Goal: Transaction & Acquisition: Obtain resource

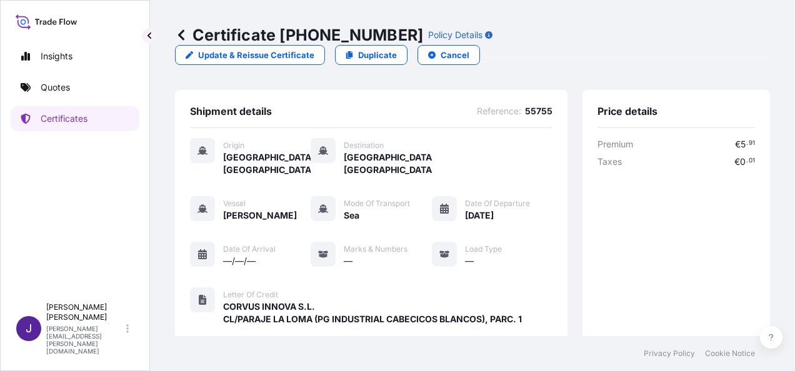
scroll to position [321, 0]
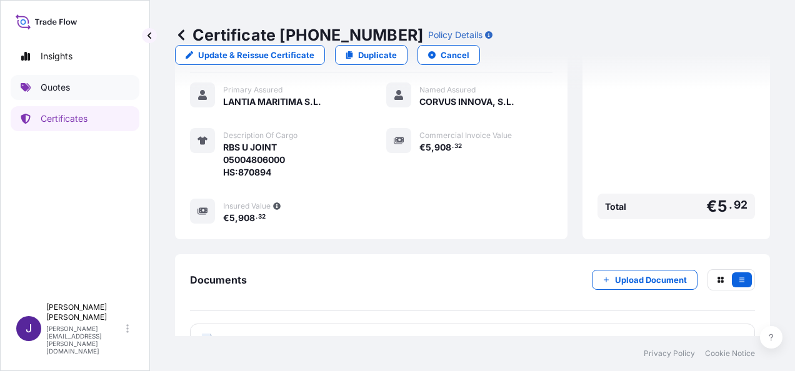
click at [68, 91] on p "Quotes" at bounding box center [55, 87] width 29 height 13
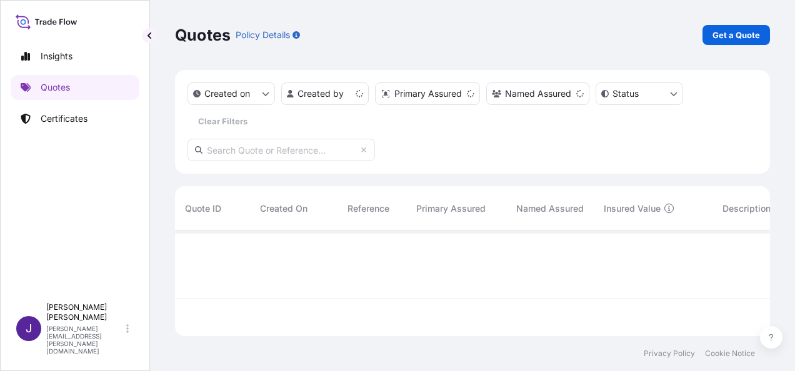
scroll to position [103, 585]
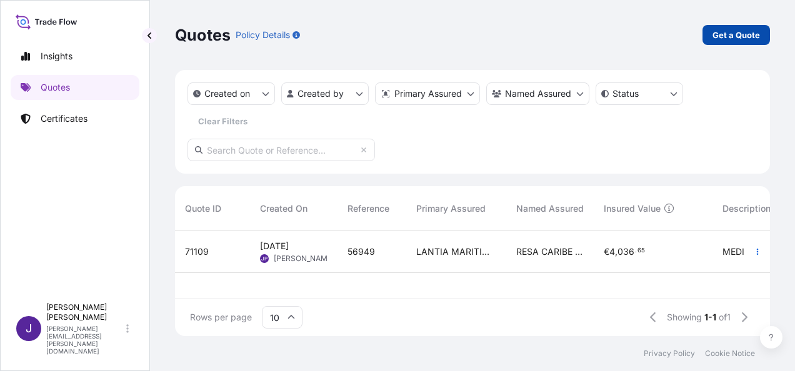
click at [749, 34] on p "Get a Quote" at bounding box center [737, 35] width 48 height 13
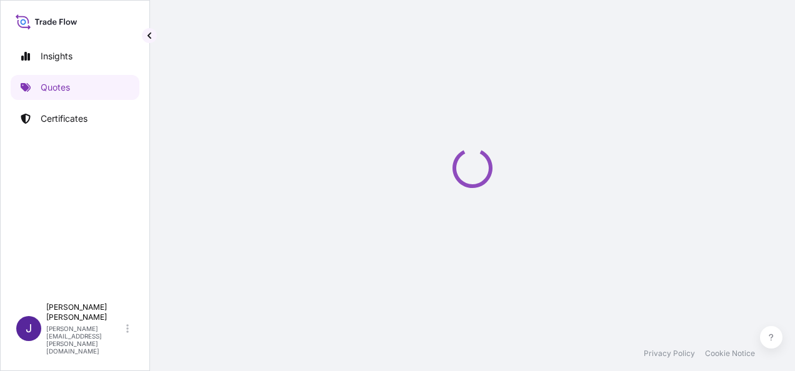
select select "Sea"
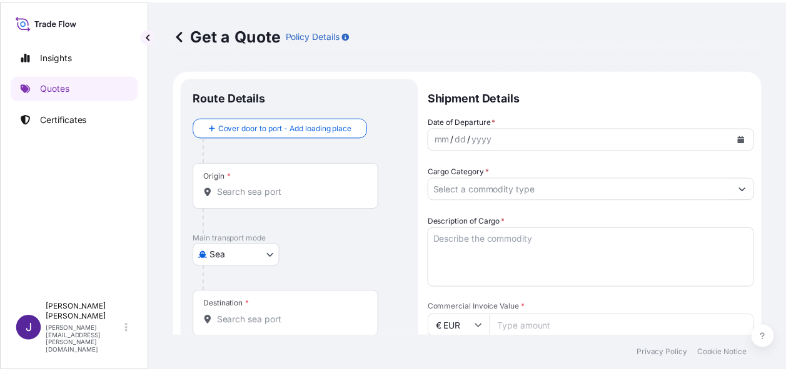
scroll to position [20, 0]
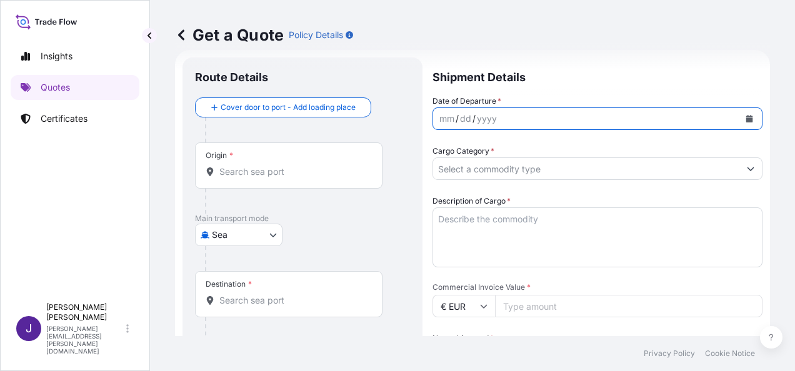
click at [747, 116] on icon "Calendar" at bounding box center [750, 119] width 7 height 8
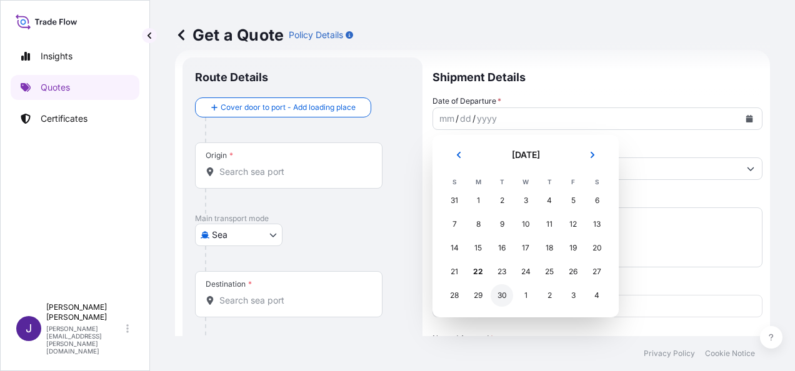
click at [500, 293] on div "30" at bounding box center [502, 295] width 23 height 23
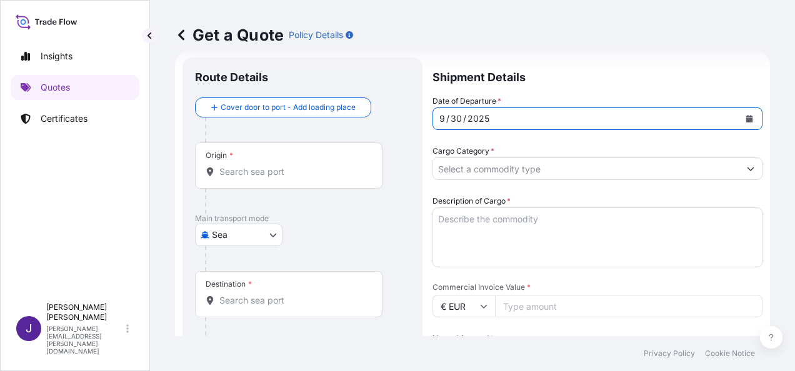
click at [326, 176] on input "Origin *" at bounding box center [293, 172] width 148 height 13
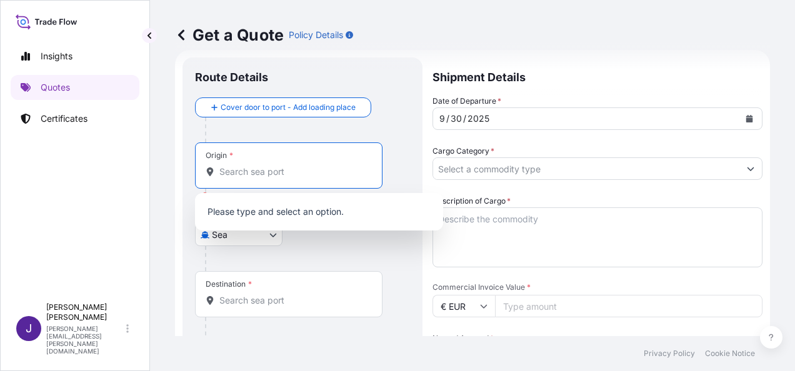
click at [285, 173] on input "Origin * Please select an origin" at bounding box center [293, 172] width 148 height 13
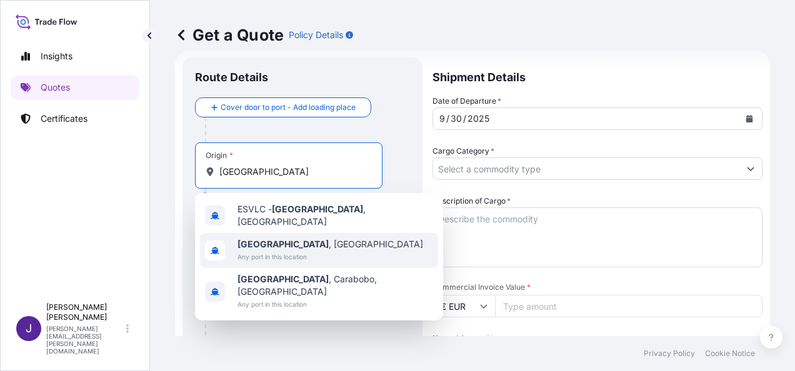
click at [264, 243] on b "[GEOGRAPHIC_DATA]" at bounding box center [283, 244] width 91 height 11
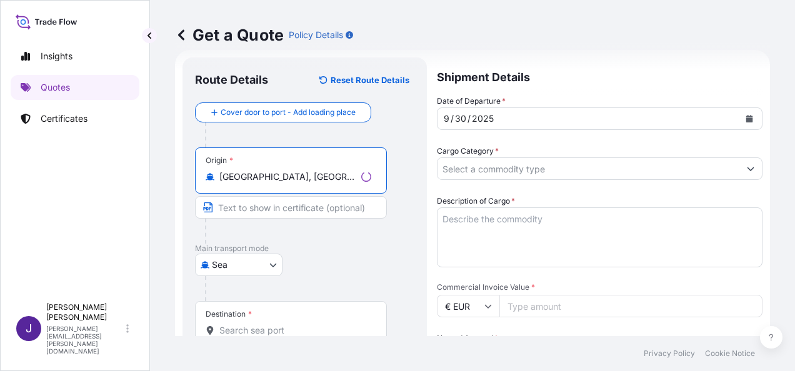
type input "[GEOGRAPHIC_DATA], [GEOGRAPHIC_DATA]"
click at [236, 330] on input "Destination *" at bounding box center [295, 331] width 152 height 13
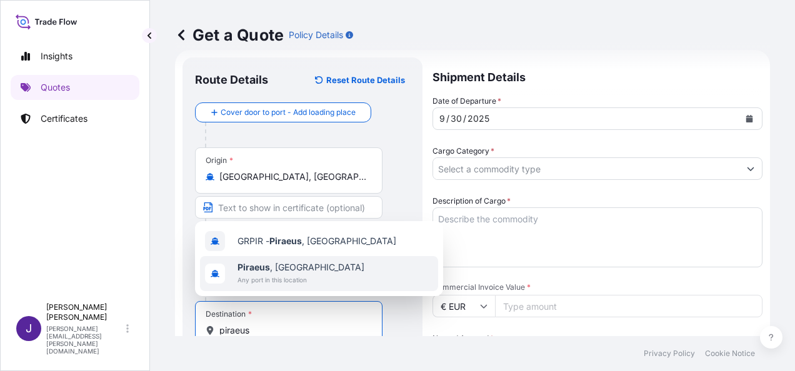
click at [269, 270] on b "Piraeus" at bounding box center [254, 267] width 33 height 11
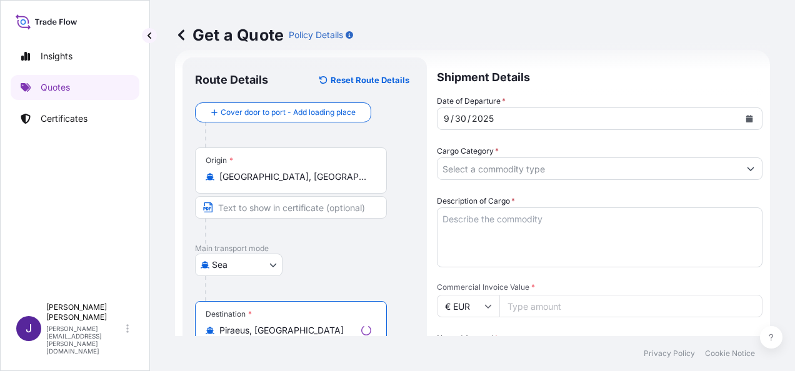
type input "Piraeus, [GEOGRAPHIC_DATA]"
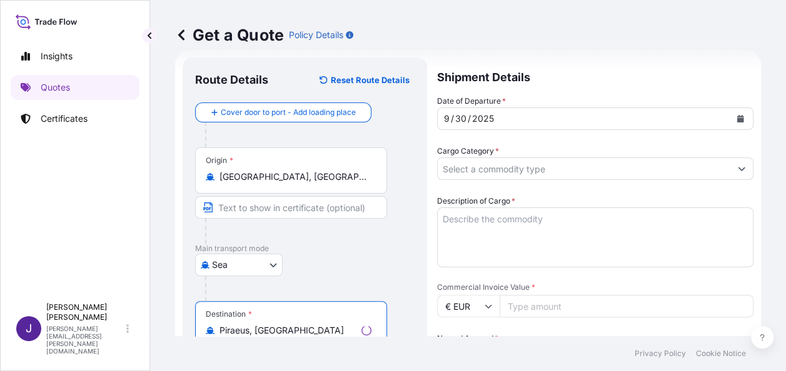
click at [518, 167] on input "Cargo Category *" at bounding box center [584, 169] width 293 height 23
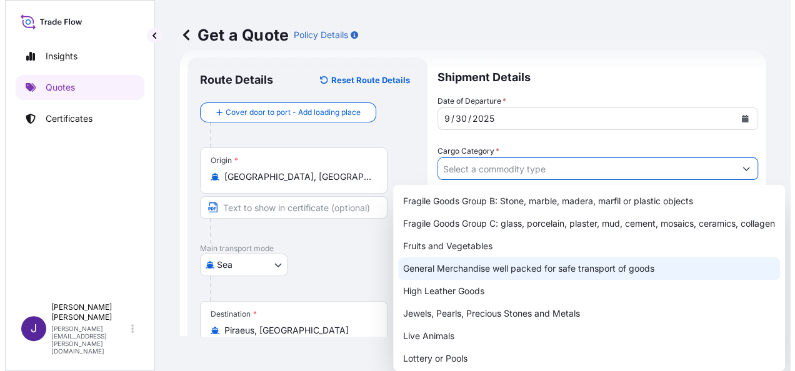
scroll to position [125, 0]
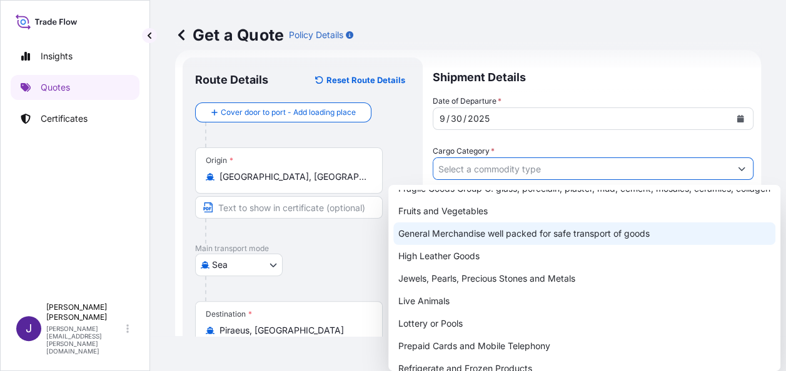
click at [459, 242] on div "General Merchandise well packed for safe transport of goods" at bounding box center [584, 234] width 382 height 23
type input "General Merchandise well packed for safe transport of goods"
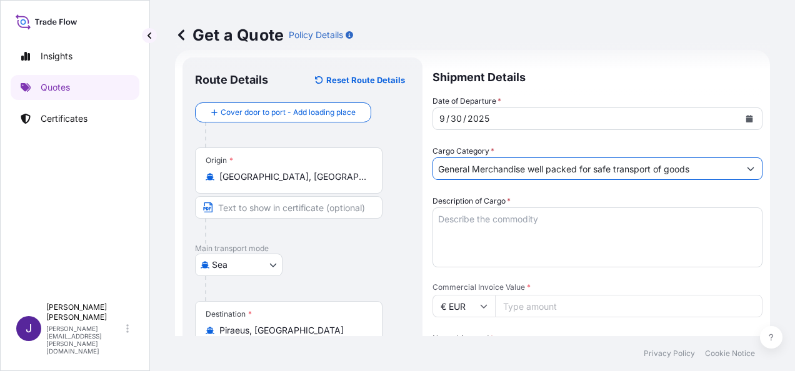
click at [525, 219] on textarea "Description of Cargo *" at bounding box center [598, 238] width 330 height 60
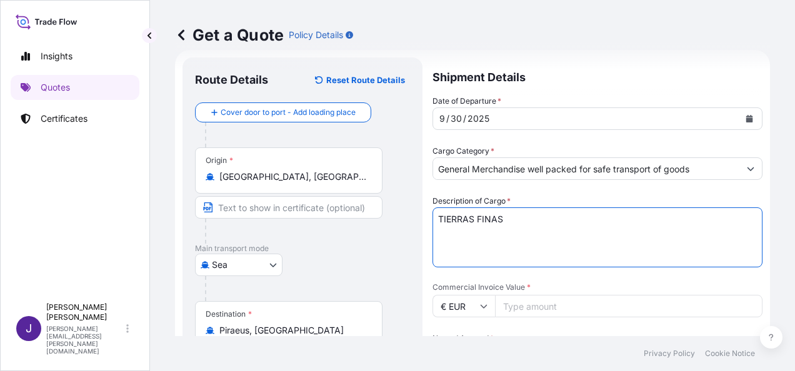
type textarea "TIERRAS FINAS"
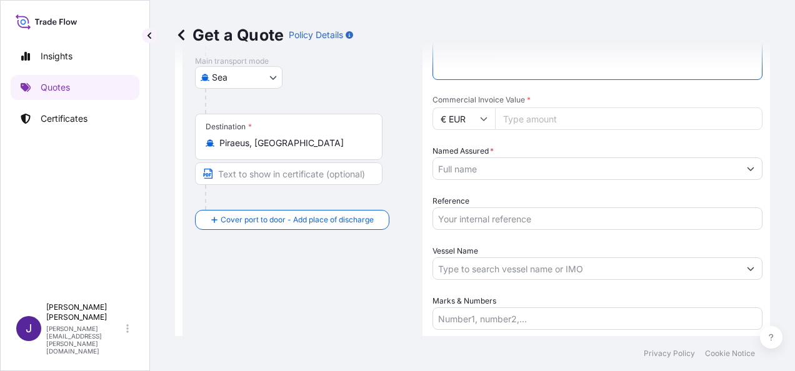
scroll to position [301, 0]
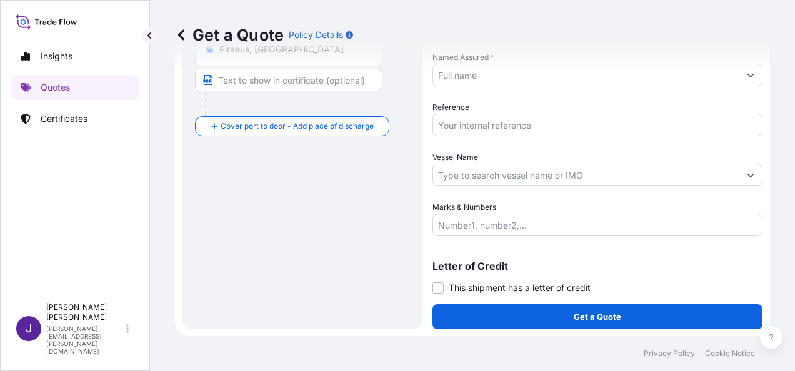
click at [460, 224] on input "Marks & Numbers" at bounding box center [598, 225] width 330 height 23
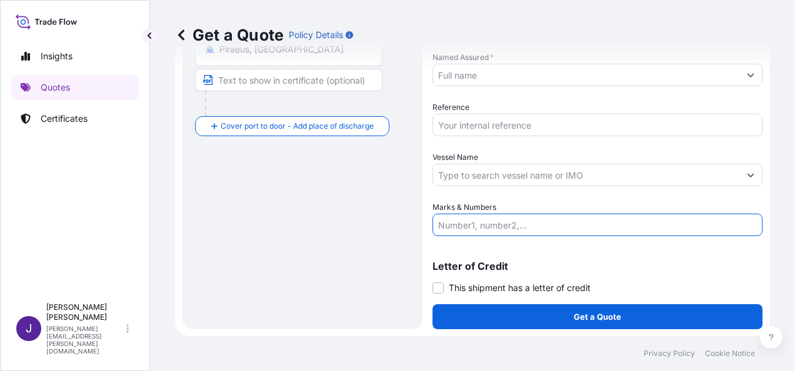
paste input "FCL CONTAINER MRKU3867827 ES0436813 – 22 PACKS 23.699 KGS TGHU6554223 ES0612600…"
type input "FCL CONTAINER MRKU3867827 ES0436813 – 22 PACKS 23.699 KGS TGHU6554223 ES0612600…"
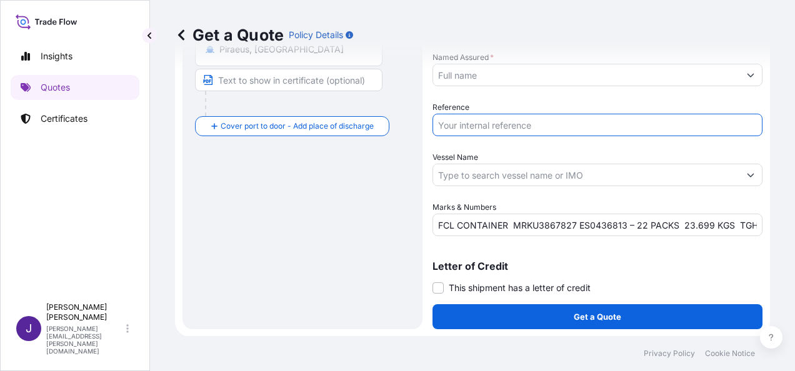
click at [493, 124] on input "Reference" at bounding box center [598, 125] width 330 height 23
type input "54092"
click at [513, 72] on input "Named Assured *" at bounding box center [586, 75] width 306 height 23
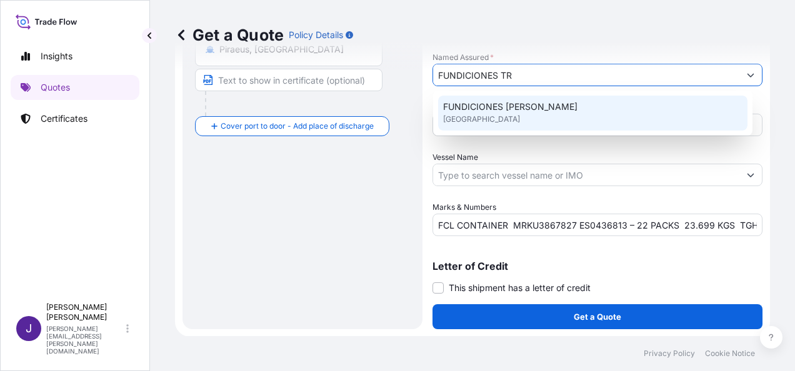
click at [560, 119] on div "FUNDICIONES [PERSON_NAME] [GEOGRAPHIC_DATA]" at bounding box center [593, 113] width 310 height 35
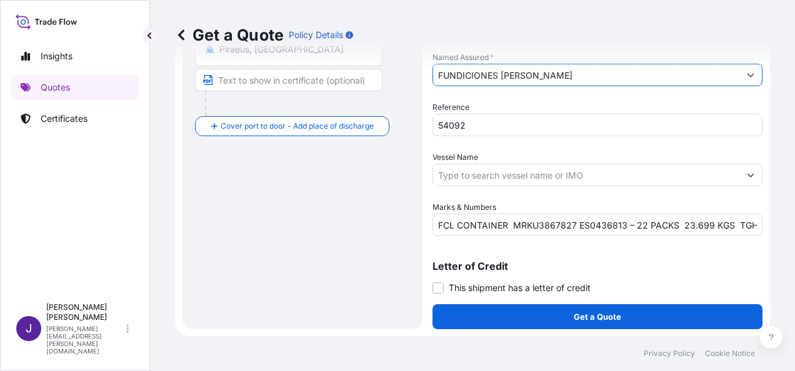
type input "FUNDICIONES [PERSON_NAME]"
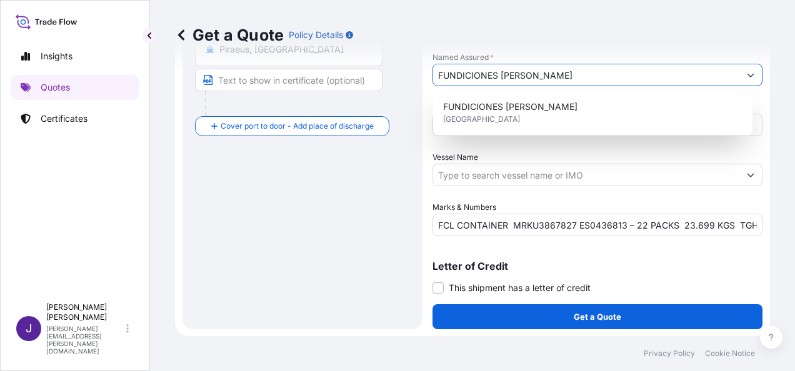
click at [485, 147] on div "Date of Departure * [DATE] Cargo Category * General Merchandise well packed for…" at bounding box center [598, 25] width 330 height 423
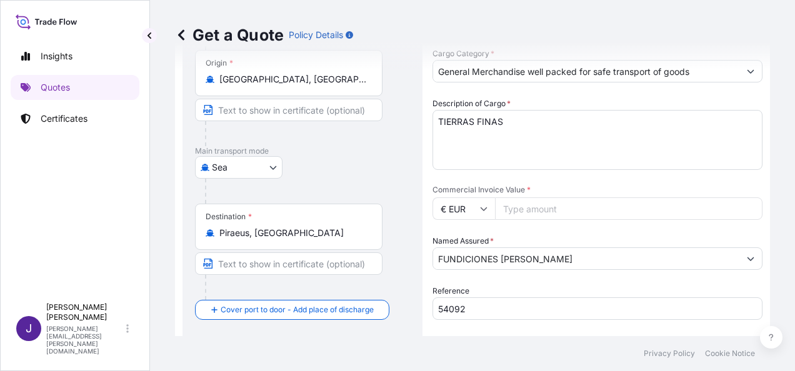
scroll to position [114, 0]
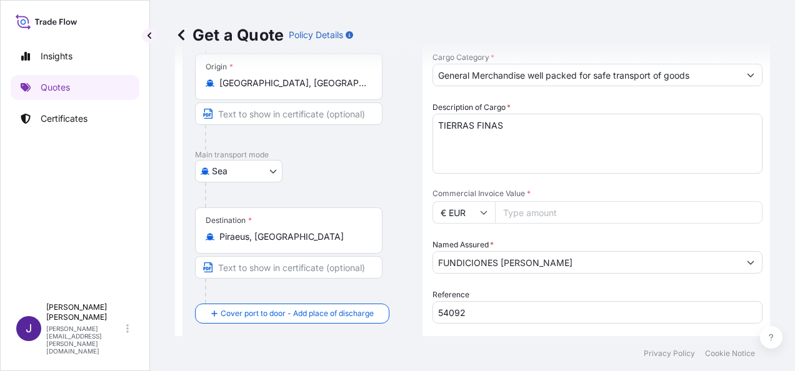
click at [518, 214] on input "Commercial Invoice Value *" at bounding box center [629, 212] width 268 height 23
type input "75749.74"
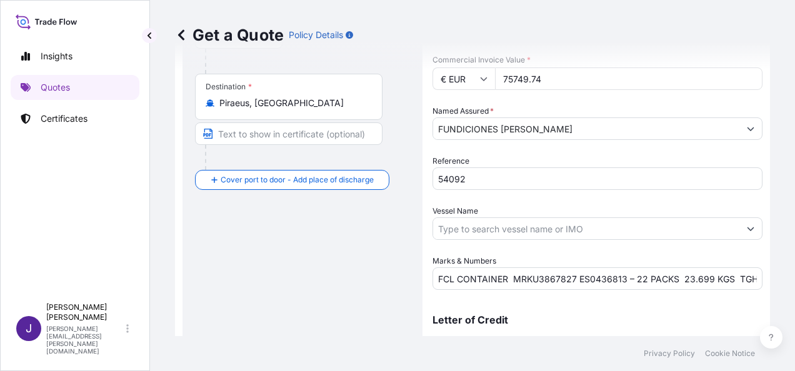
scroll to position [301, 0]
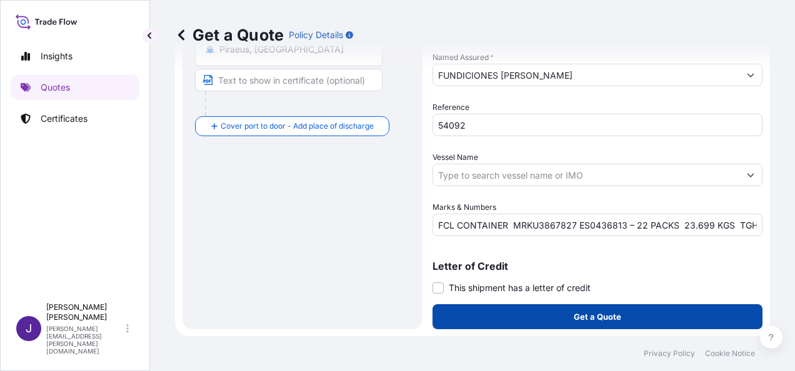
click at [605, 318] on p "Get a Quote" at bounding box center [598, 317] width 48 height 13
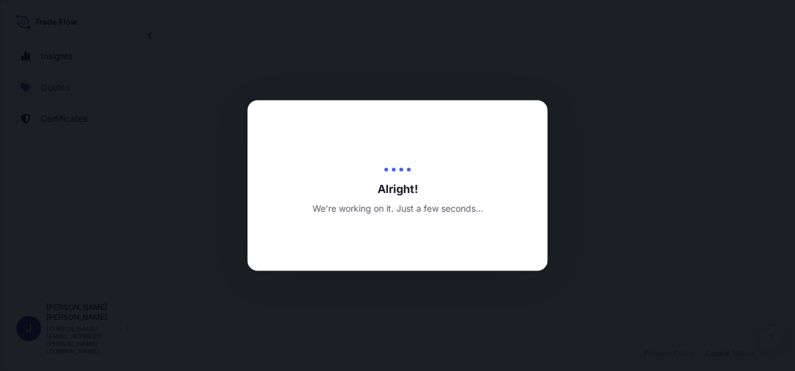
select select "Sea"
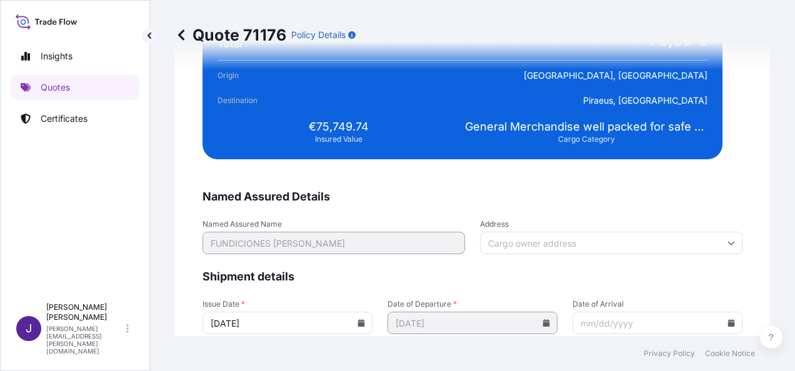
scroll to position [2363, 0]
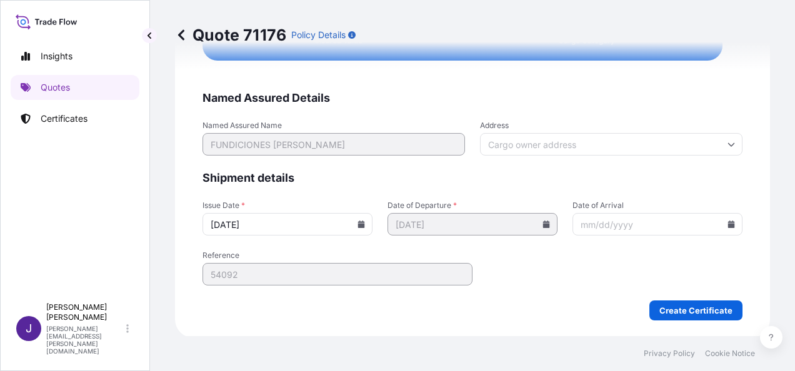
click at [602, 99] on span "Named Assured Details" at bounding box center [473, 98] width 540 height 15
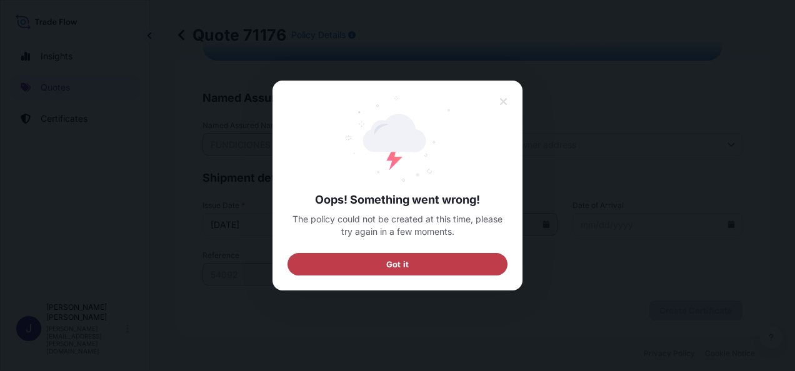
click at [386, 271] on button "Got it" at bounding box center [398, 264] width 220 height 23
click at [404, 261] on span "Got it" at bounding box center [397, 264] width 23 height 13
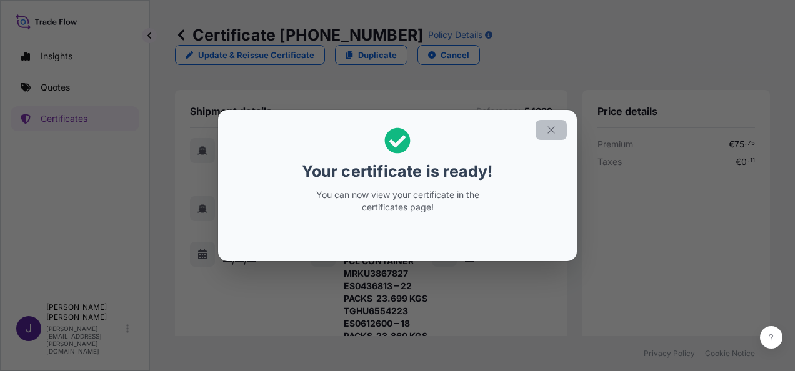
click at [554, 133] on icon "button" at bounding box center [551, 129] width 7 height 7
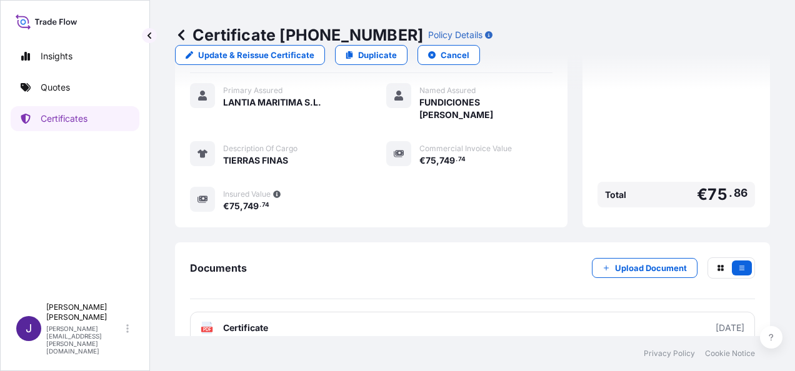
scroll to position [401, 0]
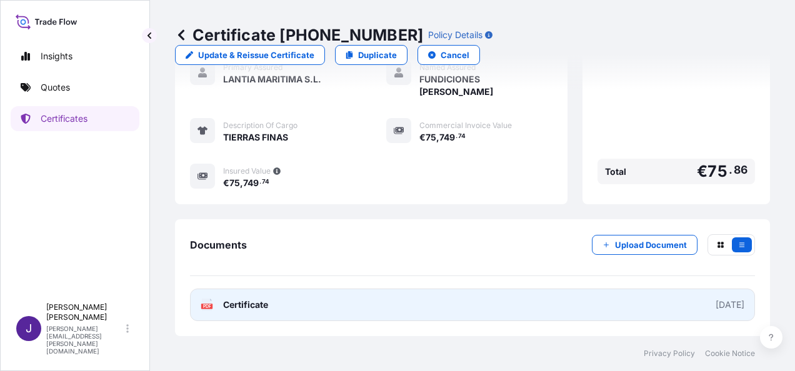
click at [318, 305] on link "PDF Certificate [DATE]" at bounding box center [472, 305] width 565 height 33
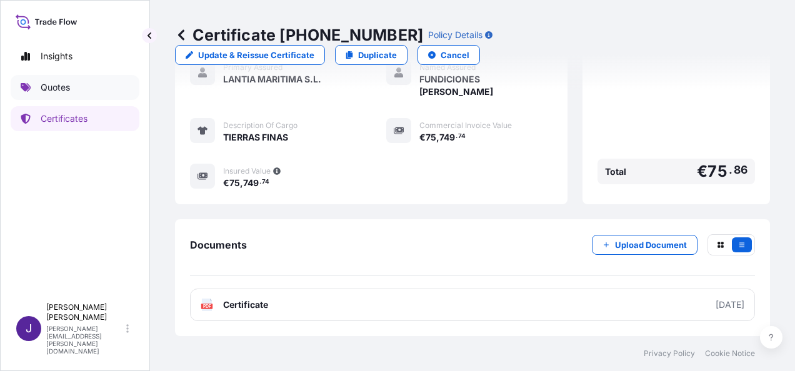
click at [48, 79] on link "Quotes" at bounding box center [75, 87] width 129 height 25
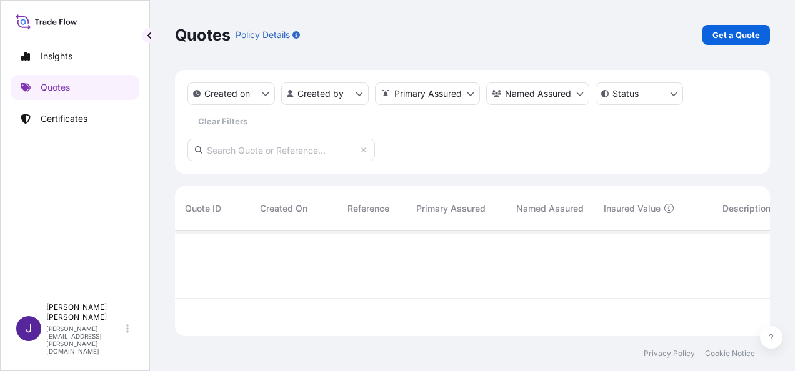
scroll to position [103, 585]
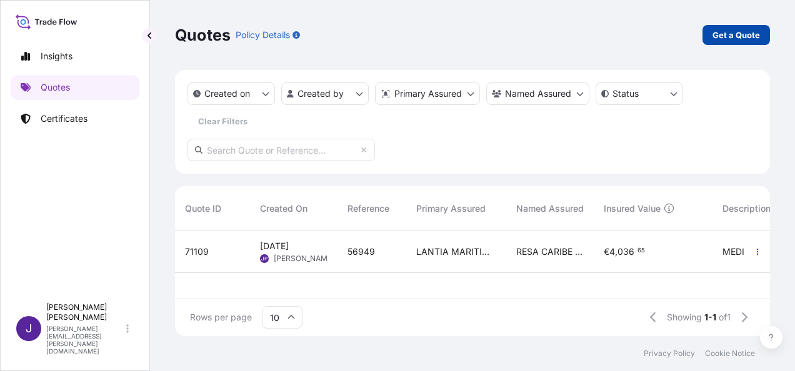
click at [762, 29] on link "Get a Quote" at bounding box center [737, 35] width 68 height 20
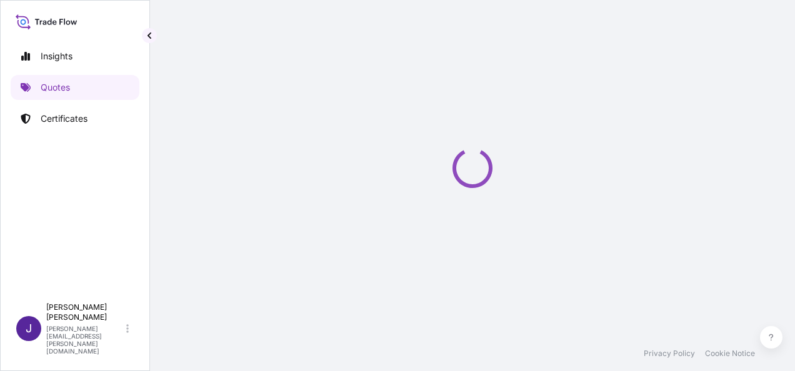
select select "Sea"
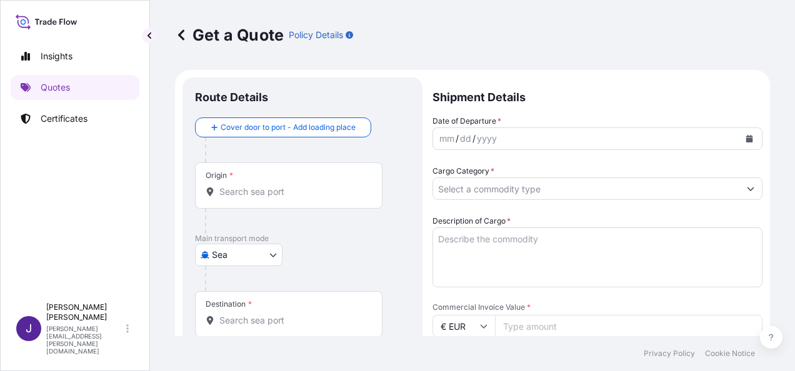
scroll to position [20, 0]
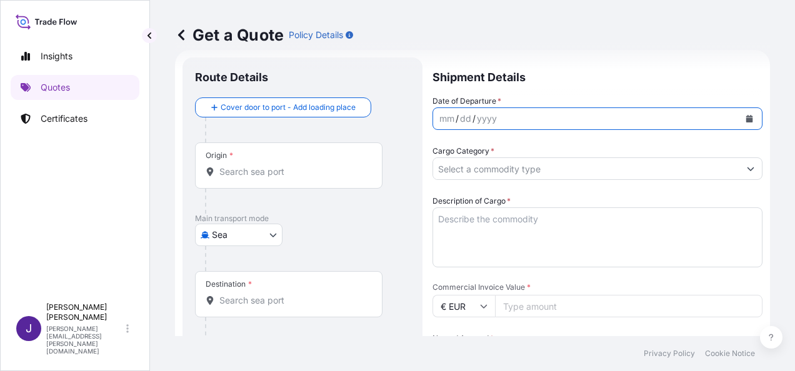
click at [747, 116] on icon "Calendar" at bounding box center [750, 119] width 7 height 8
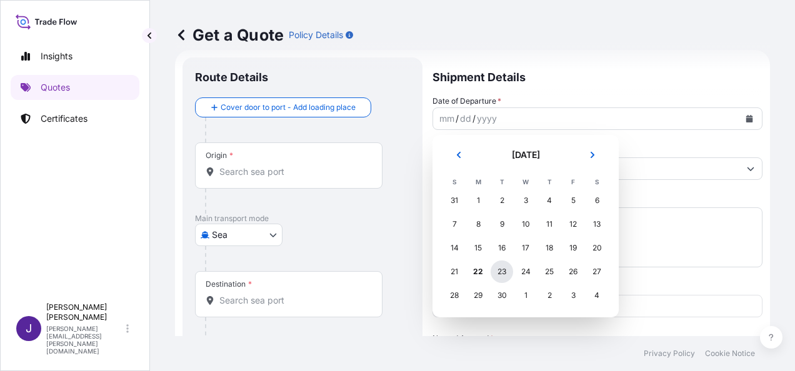
click at [506, 276] on div "23" at bounding box center [502, 272] width 23 height 23
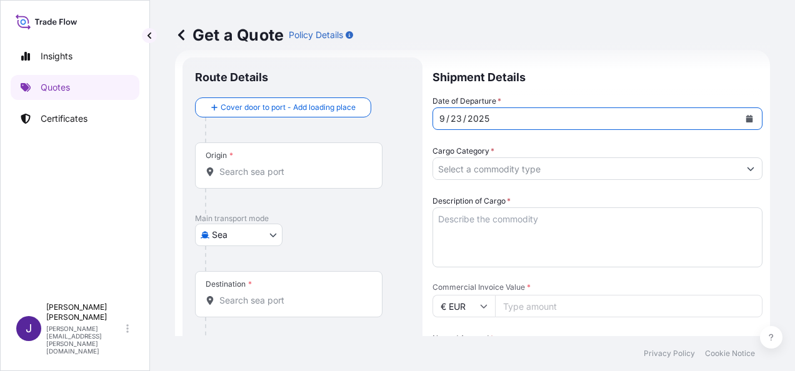
click at [301, 170] on input "Origin *" at bounding box center [293, 172] width 148 height 13
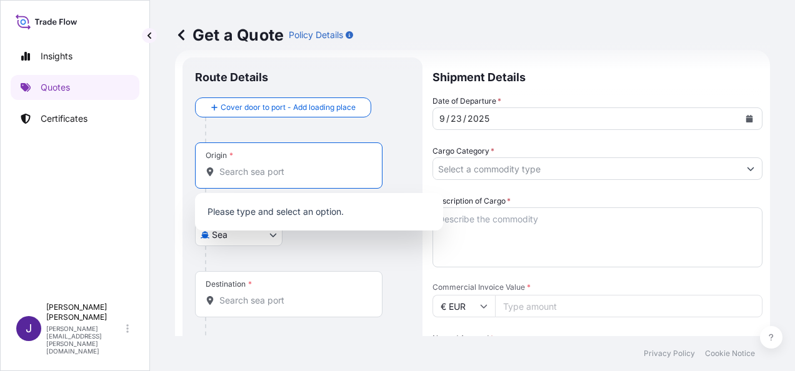
paste input "[GEOGRAPHIC_DATA]"
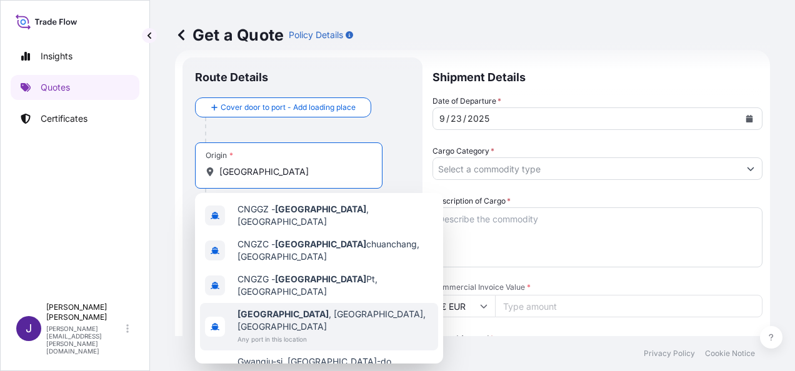
click at [358, 333] on span "Any port in this location" at bounding box center [336, 339] width 196 height 13
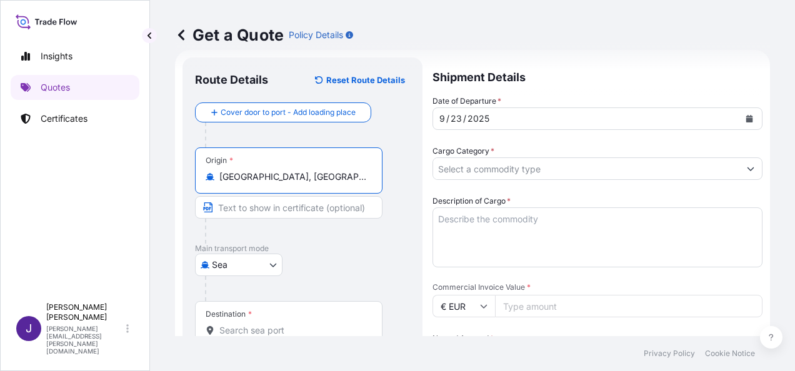
type input "[GEOGRAPHIC_DATA], [GEOGRAPHIC_DATA], [GEOGRAPHIC_DATA]"
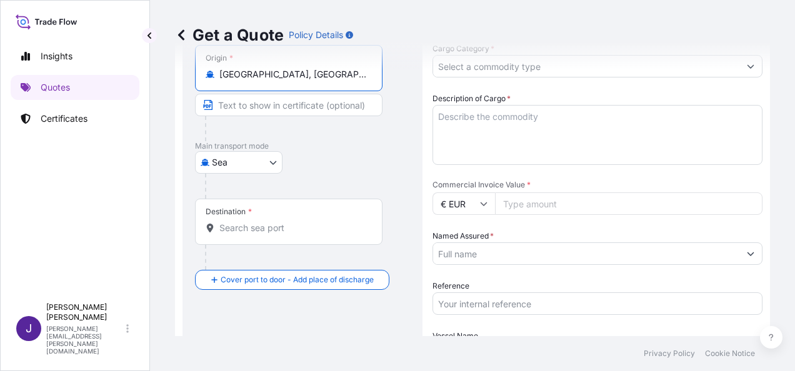
scroll to position [208, 0]
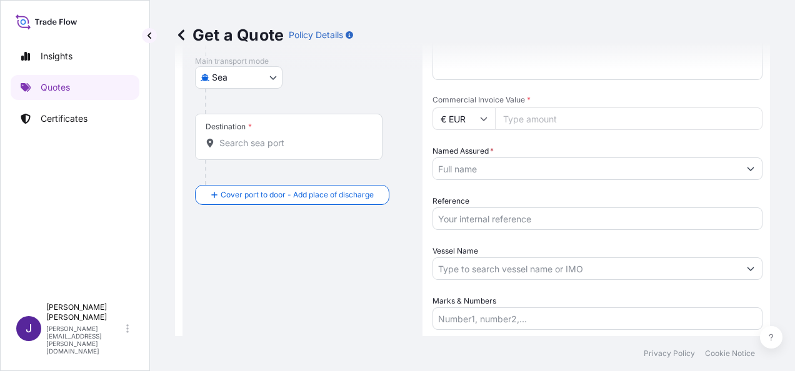
click at [260, 146] on input "Destination *" at bounding box center [293, 143] width 148 height 13
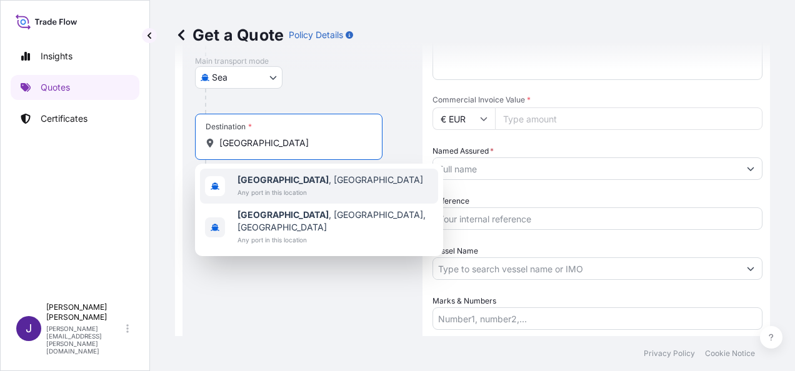
click at [276, 179] on span "[GEOGRAPHIC_DATA] , [GEOGRAPHIC_DATA]" at bounding box center [331, 180] width 186 height 13
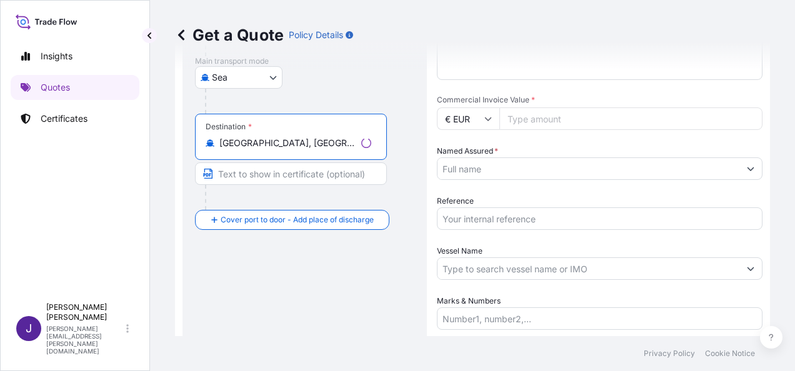
scroll to position [83, 0]
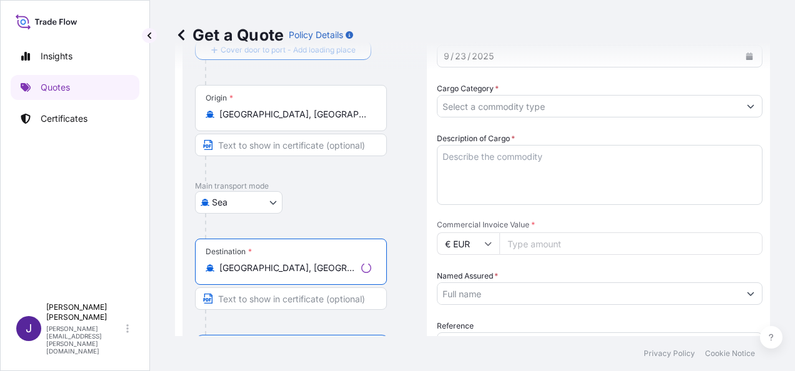
type input "[GEOGRAPHIC_DATA], [GEOGRAPHIC_DATA]"
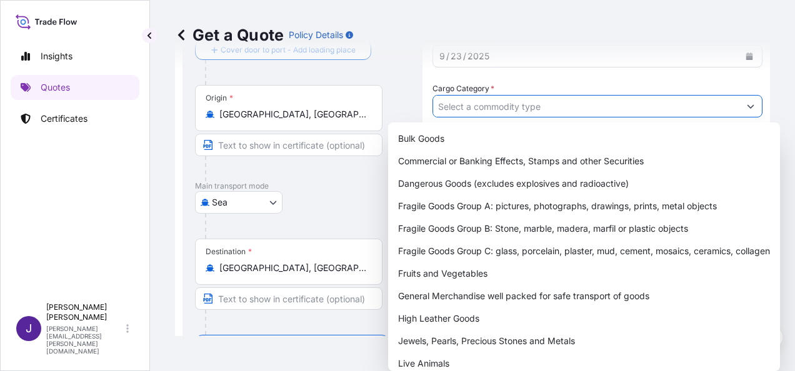
click at [539, 105] on input "Cargo Category *" at bounding box center [586, 106] width 306 height 23
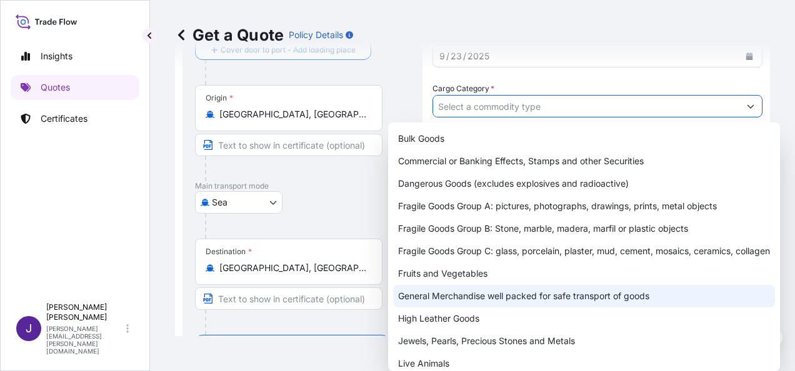
click at [451, 299] on div "General Merchandise well packed for safe transport of goods" at bounding box center [584, 296] width 382 height 23
type input "General Merchandise well packed for safe transport of goods"
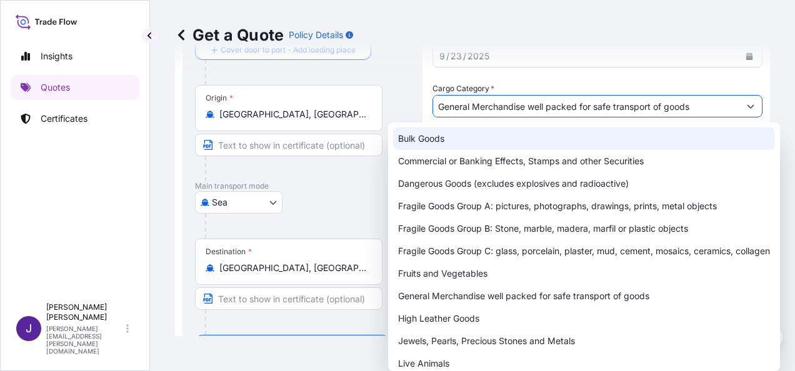
click at [340, 69] on div "Get a Quote Policy Details" at bounding box center [472, 35] width 595 height 70
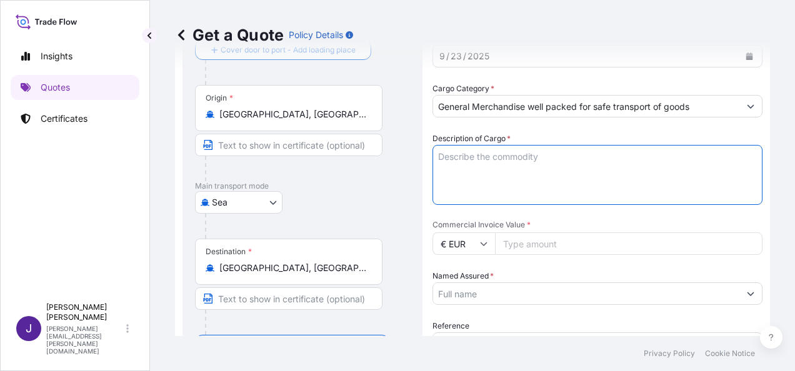
click at [456, 158] on textarea "Description of Cargo *" at bounding box center [598, 175] width 330 height 60
paste textarea "RATTAN STICKS"
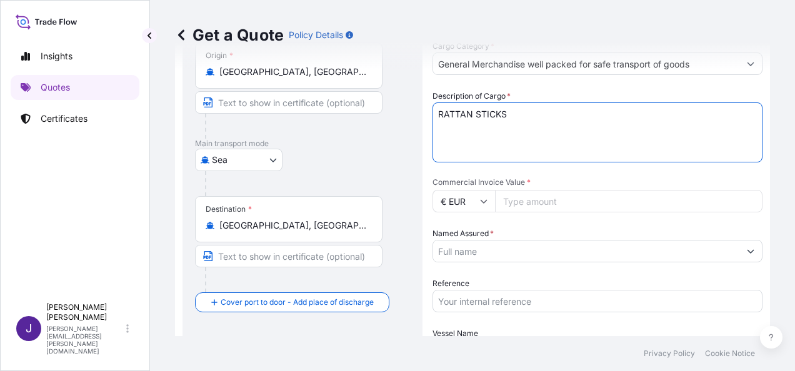
scroll to position [145, 0]
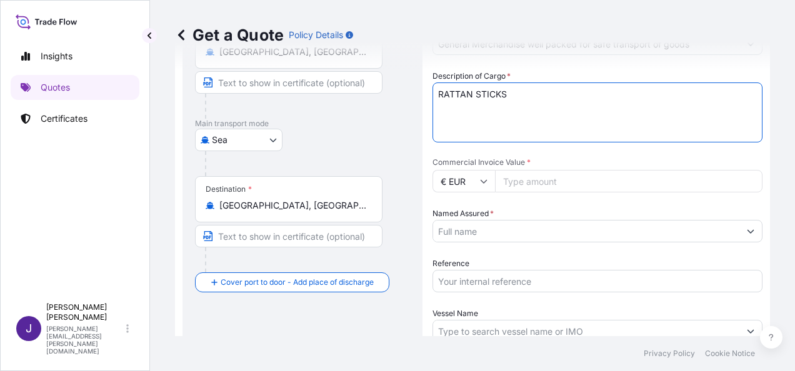
type textarea "RATTAN STICKS"
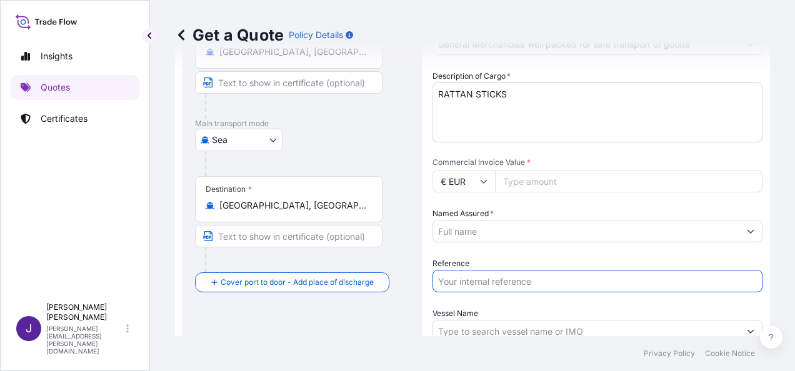
click at [486, 282] on input "Reference" at bounding box center [598, 281] width 330 height 23
type input "57205"
click at [508, 226] on input "Named Assured *" at bounding box center [586, 231] width 306 height 23
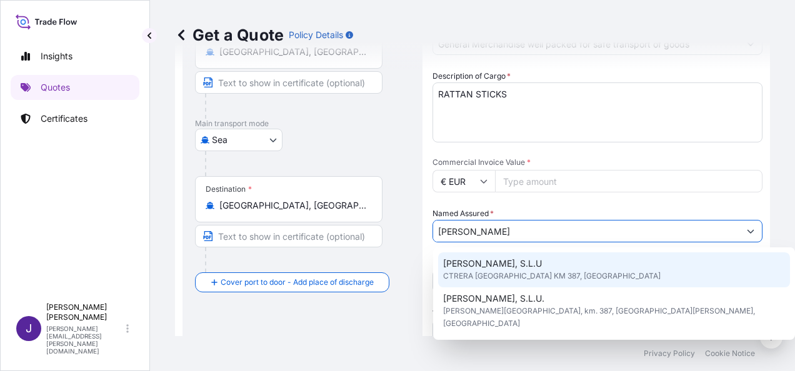
click at [498, 269] on span "[PERSON_NAME], S.L.U" at bounding box center [492, 264] width 99 height 13
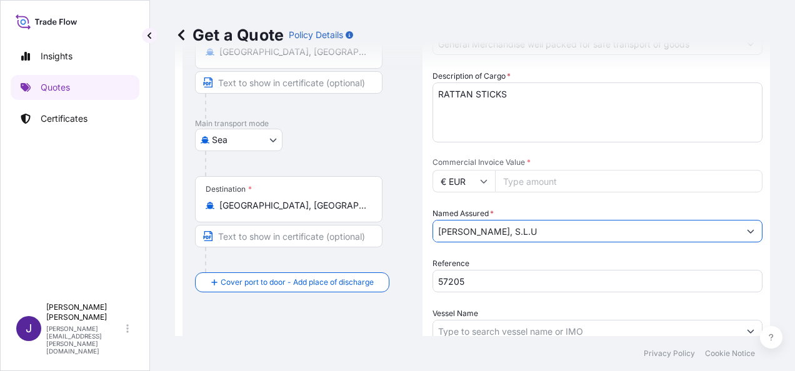
type input "[PERSON_NAME], S.L.U"
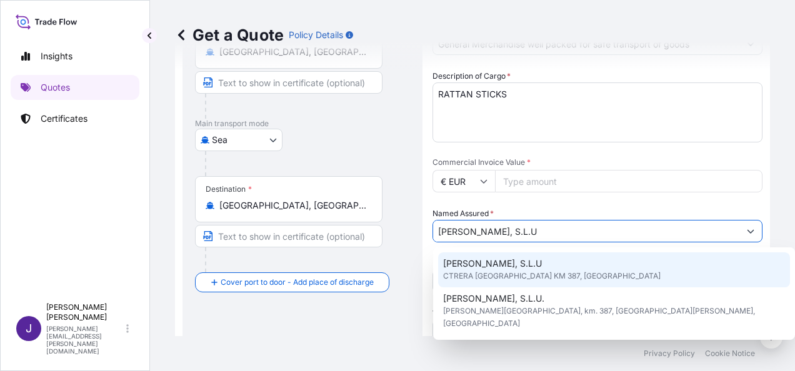
click at [515, 181] on input "Commercial Invoice Value *" at bounding box center [629, 181] width 268 height 23
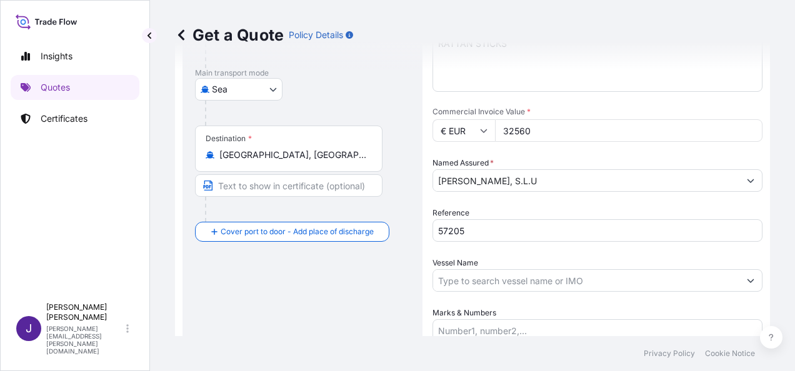
scroll to position [208, 0]
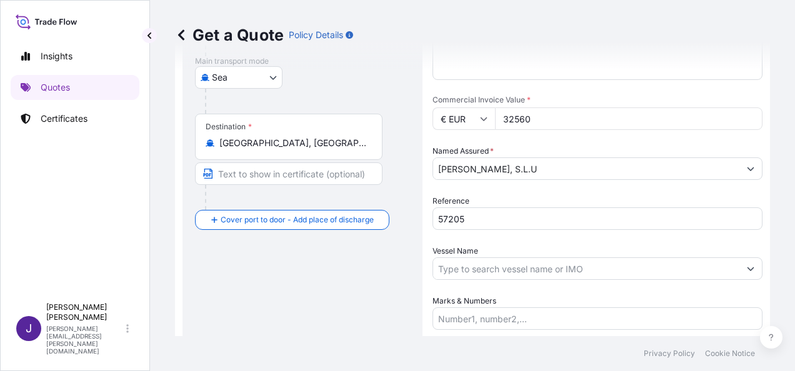
type input "32560"
click at [503, 271] on input "Vessel Name" at bounding box center [586, 269] width 306 height 23
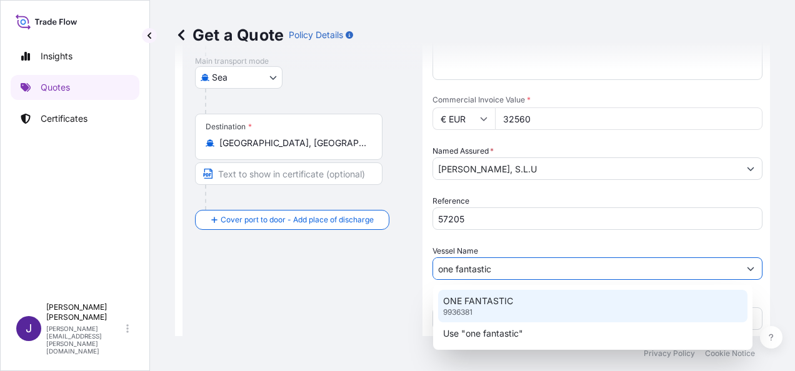
click at [500, 307] on p "ONE FANTASTIC" at bounding box center [478, 301] width 70 height 13
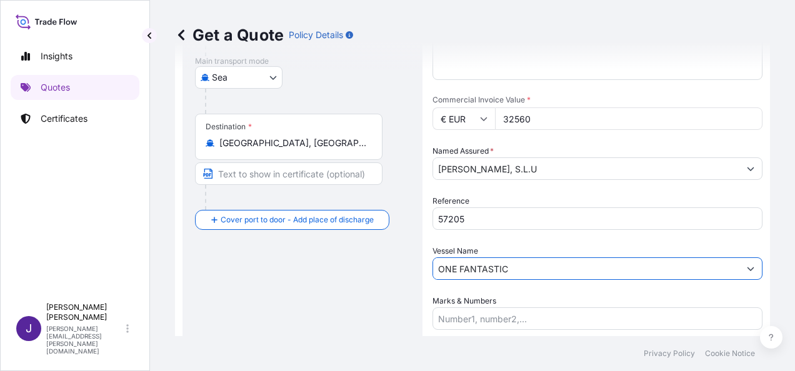
scroll to position [301, 0]
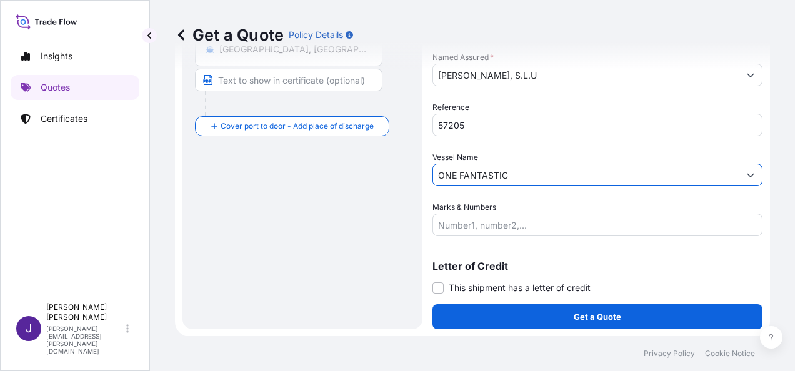
type input "ONE FANTASTIC"
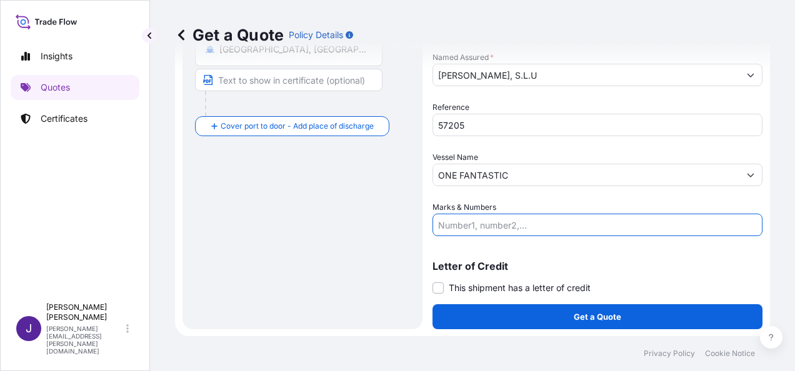
click at [481, 219] on input "Marks & Numbers" at bounding box center [598, 225] width 330 height 23
paste input "LCL - 6 pallets - 1720 kgs - 11,70cbm"
type input "LCL - 6 pallets - 1720 kgs - 11,70cbm"
click at [438, 286] on span at bounding box center [438, 288] width 11 height 11
click at [433, 281] on input "This shipment has a letter of credit" at bounding box center [433, 281] width 0 height 0
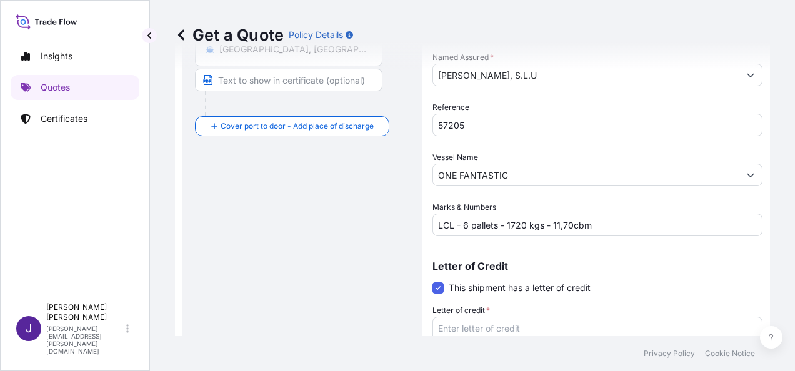
click at [461, 326] on textarea "Letter of credit *" at bounding box center [598, 347] width 330 height 60
paste textarea "[PERSON_NAME], S.L.U. CTRA [GEOGRAPHIC_DATA], KM 387"
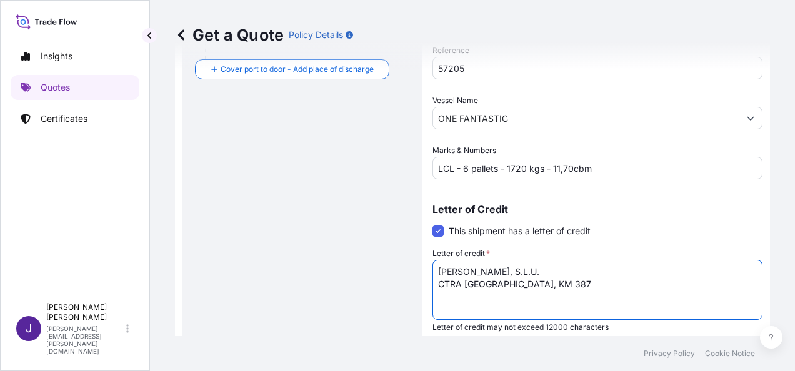
scroll to position [396, 0]
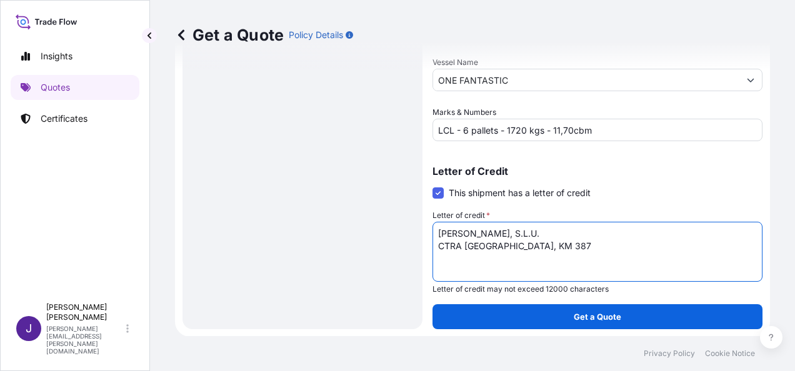
type textarea "[PERSON_NAME], S.L.U. CTRA [GEOGRAPHIC_DATA], KM 387"
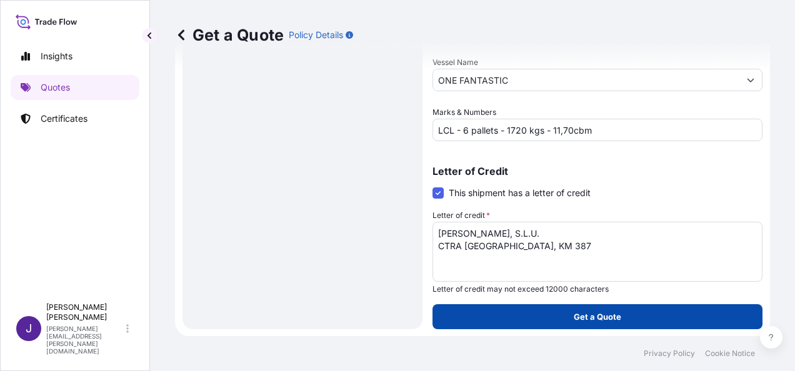
click at [607, 319] on p "Get a Quote" at bounding box center [598, 317] width 48 height 13
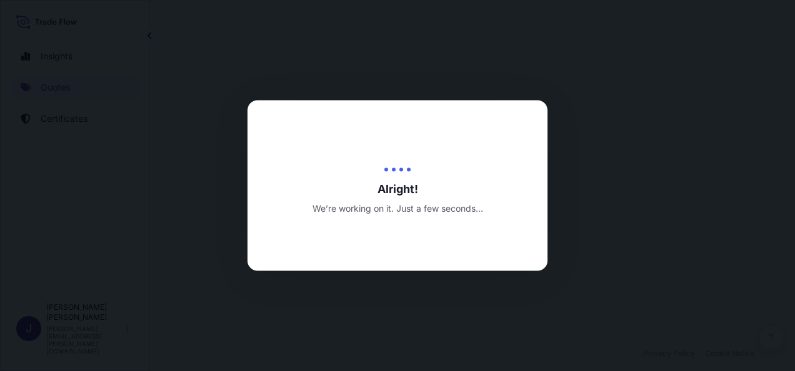
select select "Sea"
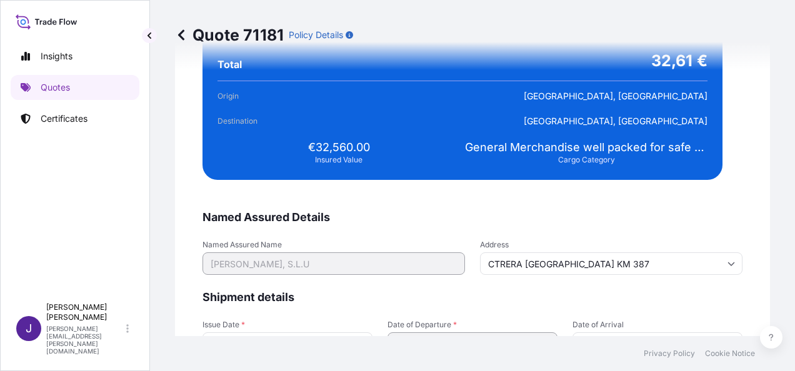
scroll to position [2553, 0]
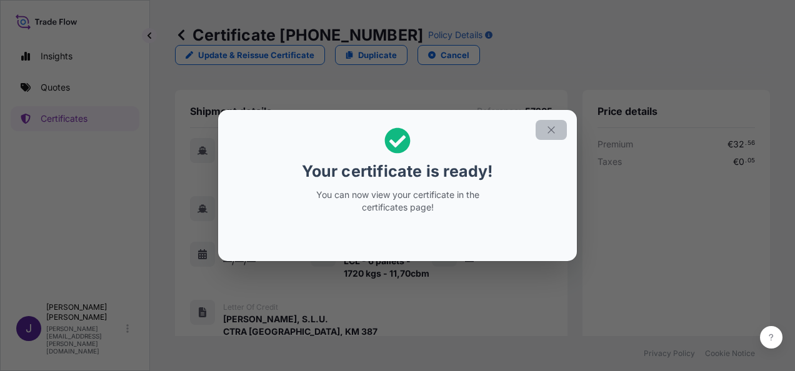
click at [551, 131] on icon "button" at bounding box center [551, 129] width 7 height 7
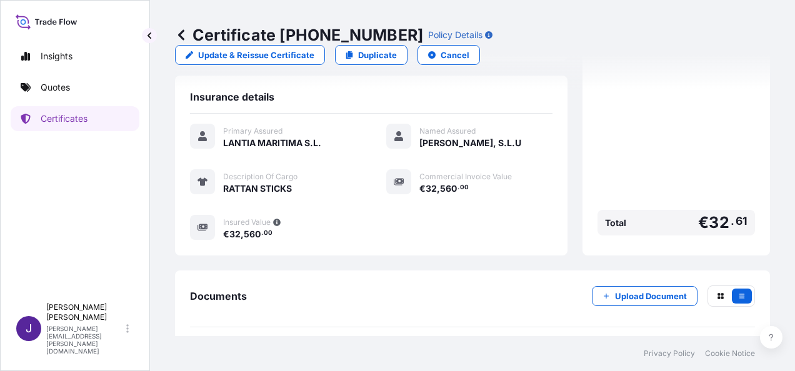
scroll to position [321, 0]
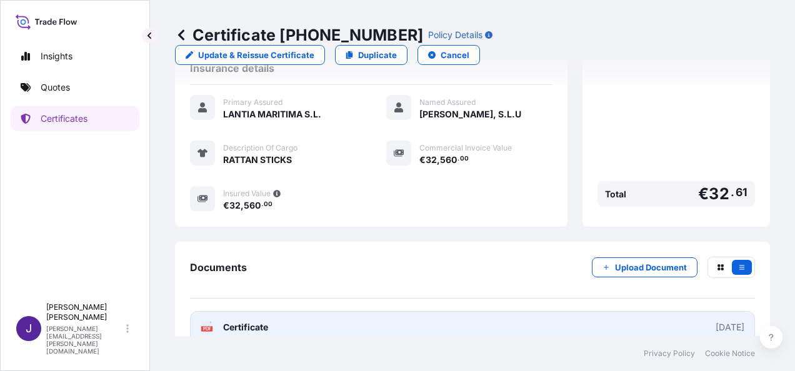
click at [254, 321] on span "Certificate" at bounding box center [245, 327] width 45 height 13
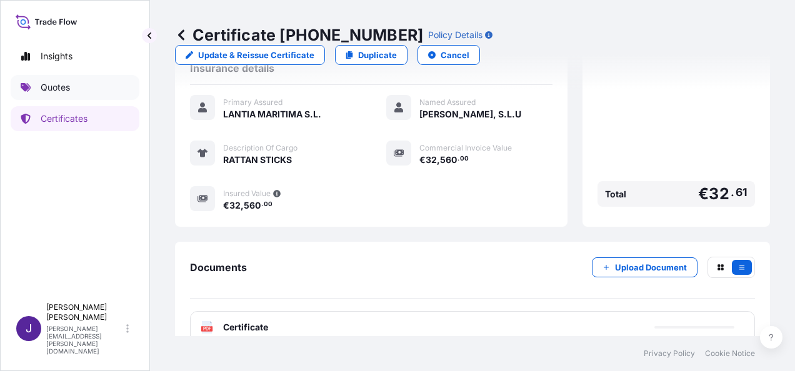
click at [79, 96] on link "Quotes" at bounding box center [75, 87] width 129 height 25
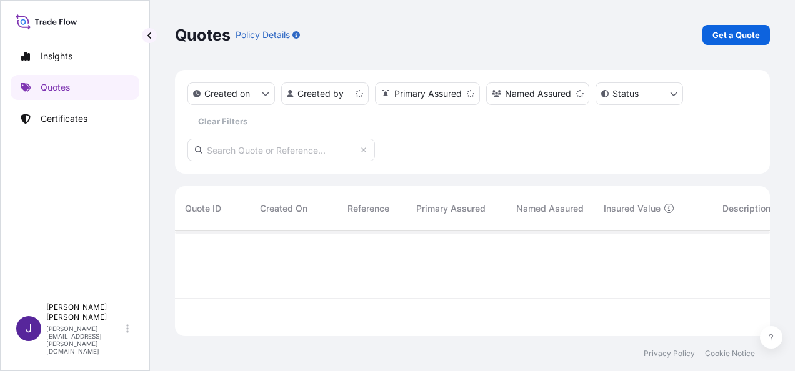
scroll to position [103, 585]
click at [735, 38] on p "Get a Quote" at bounding box center [737, 35] width 48 height 13
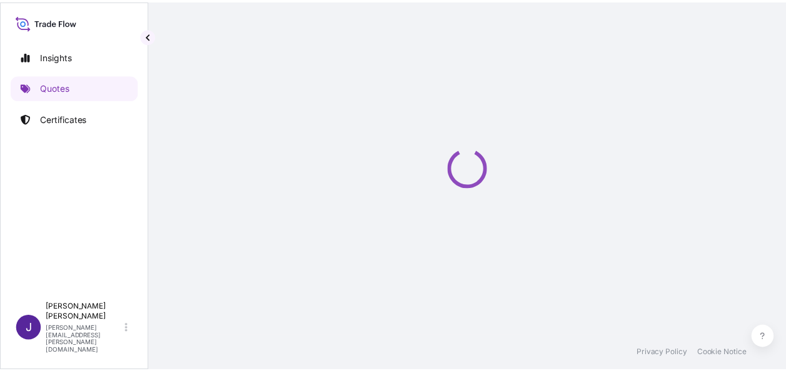
scroll to position [20, 0]
select select "Sea"
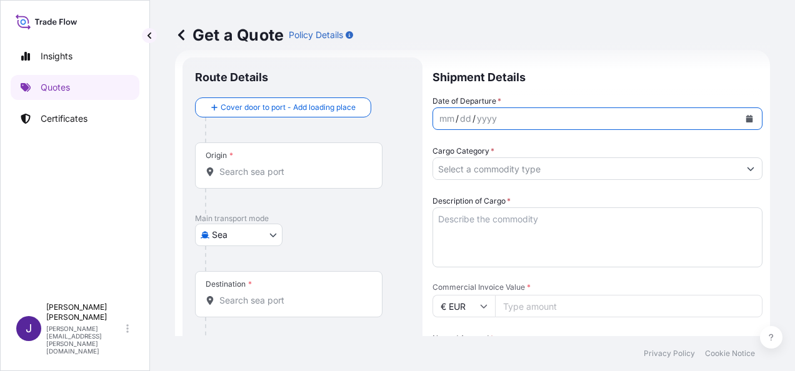
click at [742, 113] on button "Calendar" at bounding box center [750, 119] width 20 height 20
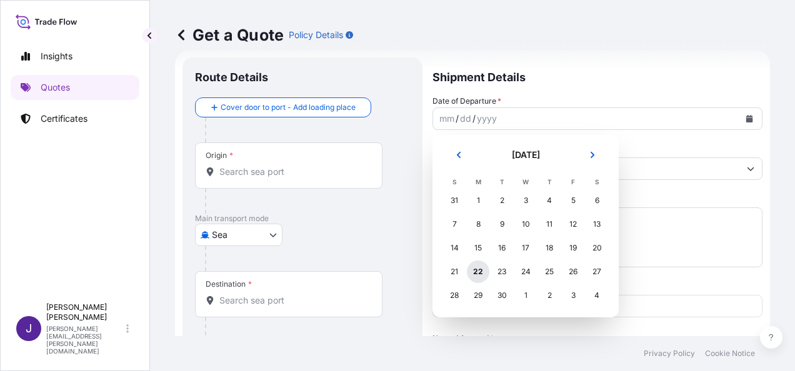
click at [480, 268] on div "22" at bounding box center [478, 272] width 23 height 23
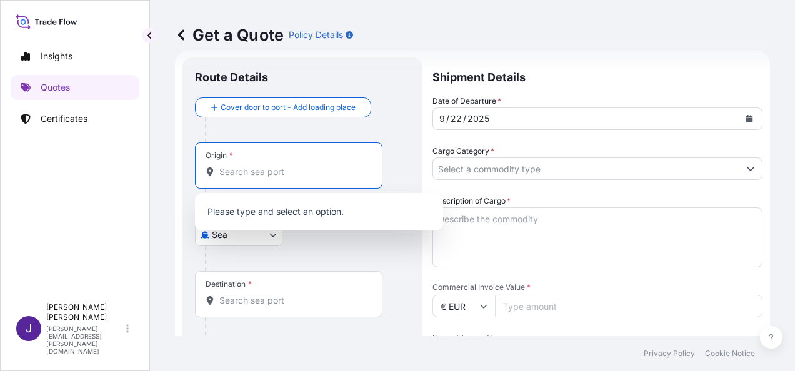
click at [259, 171] on input "Origin *" at bounding box center [293, 172] width 148 height 13
type input "m"
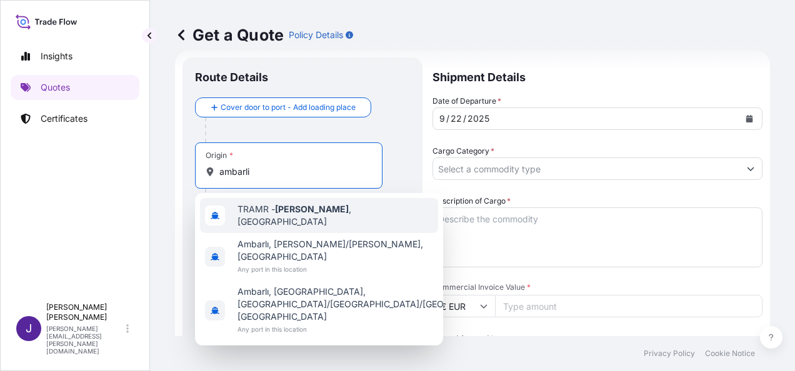
click at [351, 211] on div "TRAMR - [GEOGRAPHIC_DATA] , [GEOGRAPHIC_DATA]" at bounding box center [319, 215] width 238 height 35
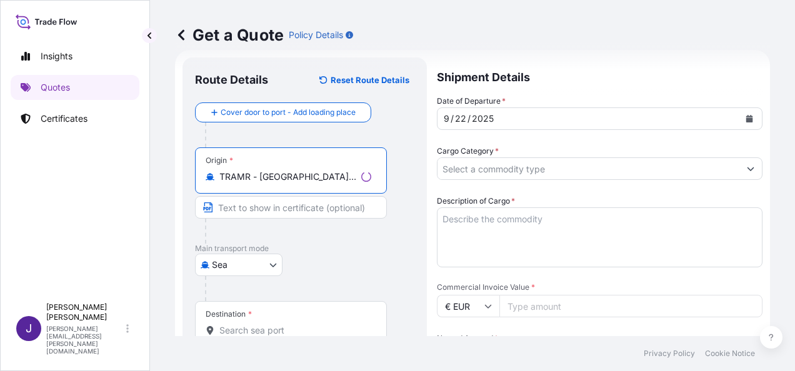
type input "TRAMR - [GEOGRAPHIC_DATA], [GEOGRAPHIC_DATA]"
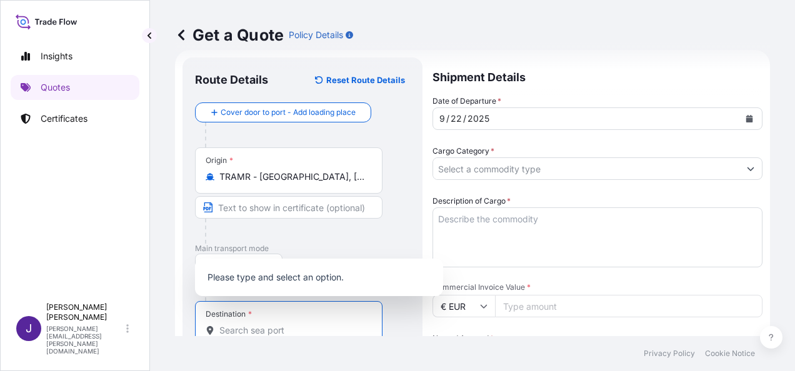
click at [253, 326] on input "Destination *" at bounding box center [293, 331] width 148 height 13
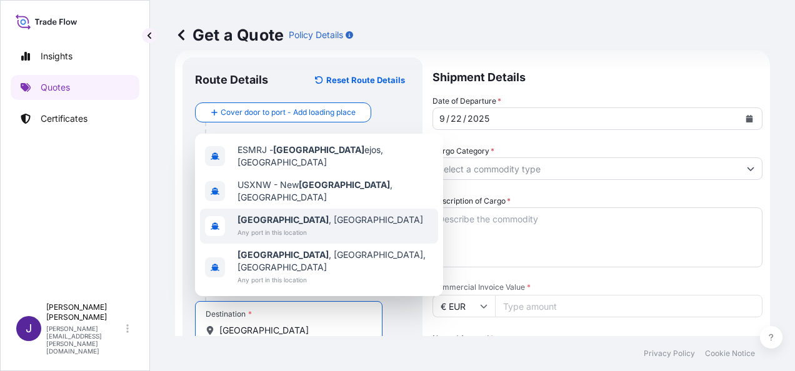
click at [264, 239] on span "Any port in this location" at bounding box center [331, 232] width 186 height 13
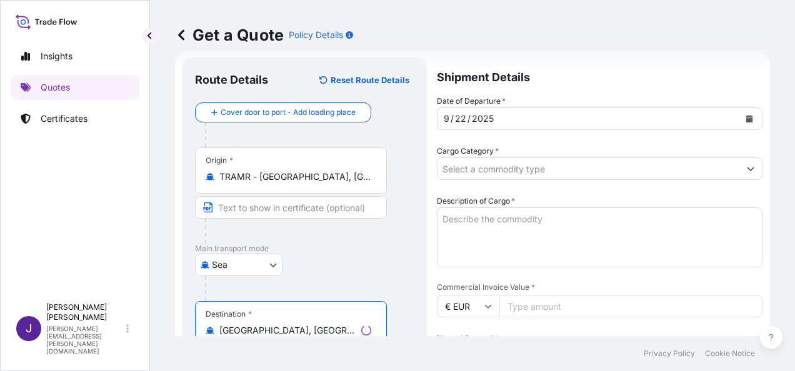
type input "[GEOGRAPHIC_DATA], [GEOGRAPHIC_DATA]"
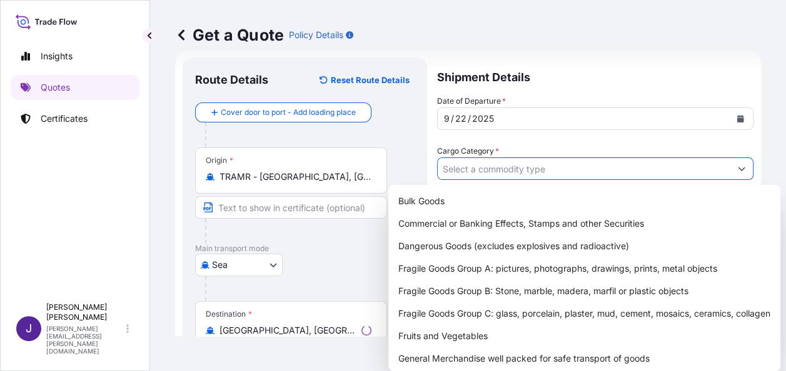
click at [486, 164] on input "Cargo Category *" at bounding box center [584, 169] width 293 height 23
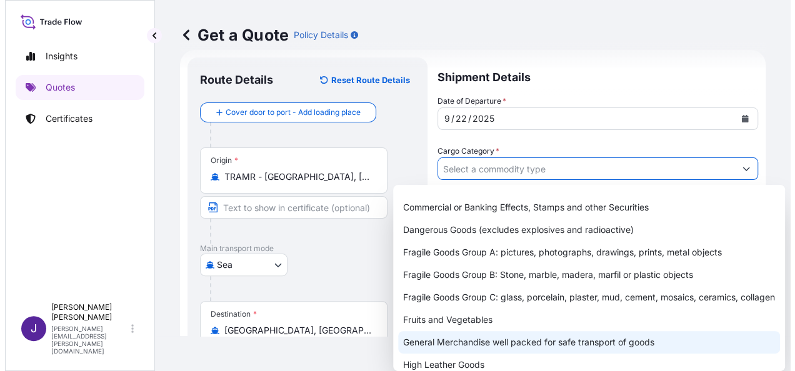
scroll to position [63, 0]
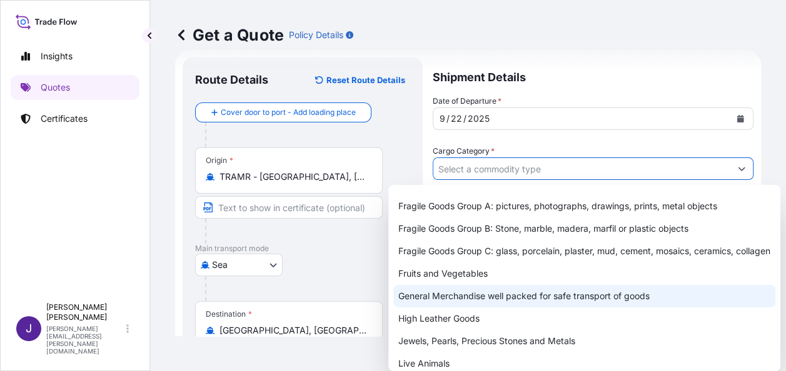
click at [443, 308] on div "General Merchandise well packed for safe transport of goods" at bounding box center [584, 296] width 382 height 23
type input "General Merchandise well packed for safe transport of goods"
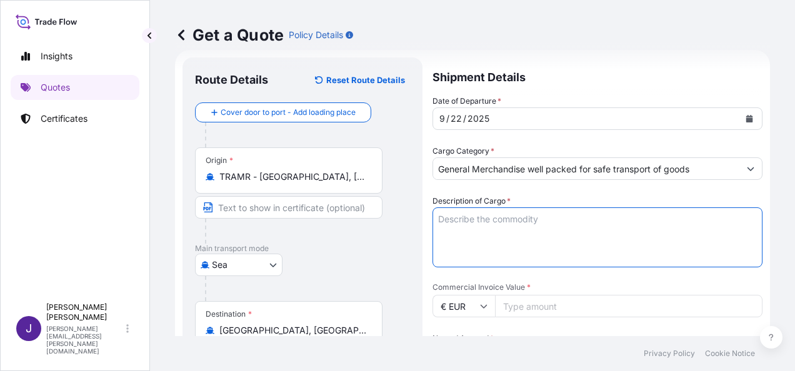
click at [474, 218] on textarea "Description of Cargo *" at bounding box center [598, 238] width 330 height 60
click at [458, 218] on textarea "Description of Cargo *" at bounding box center [598, 238] width 330 height 60
paste textarea "PIPE CLAMPS & SUPPORT SYSTEMS, C CHANNEL"
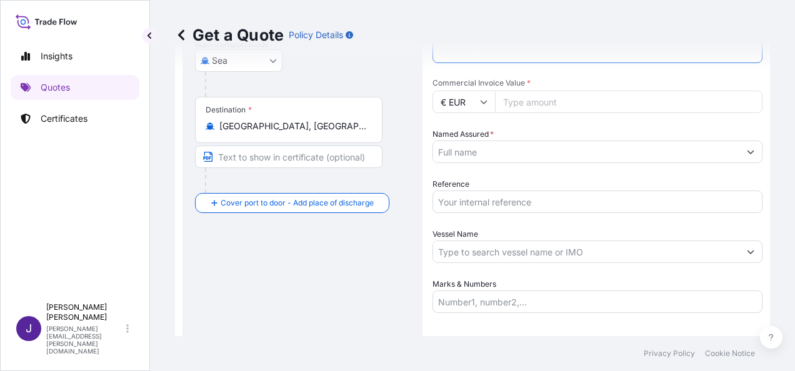
scroll to position [208, 0]
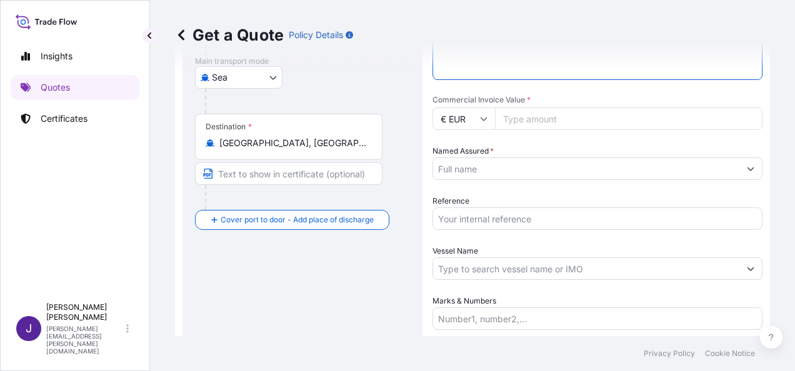
type textarea "PIPE CLAMPS & SUPPORT SYSTEMS, C CHANNEL"
click at [532, 120] on input "Commercial Invoice Value *" at bounding box center [629, 119] width 268 height 23
type input "59097.50"
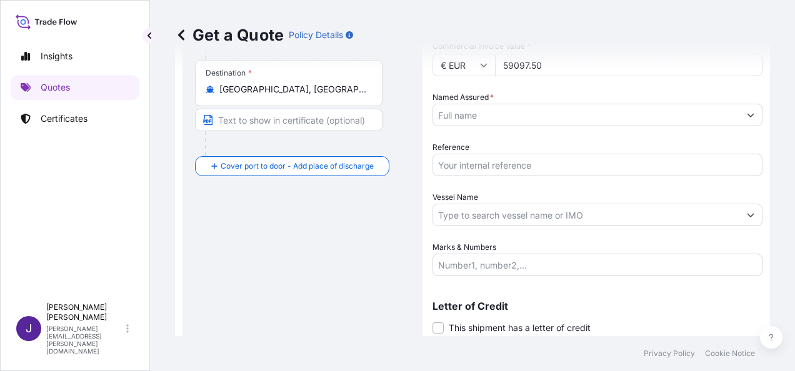
scroll to position [301, 0]
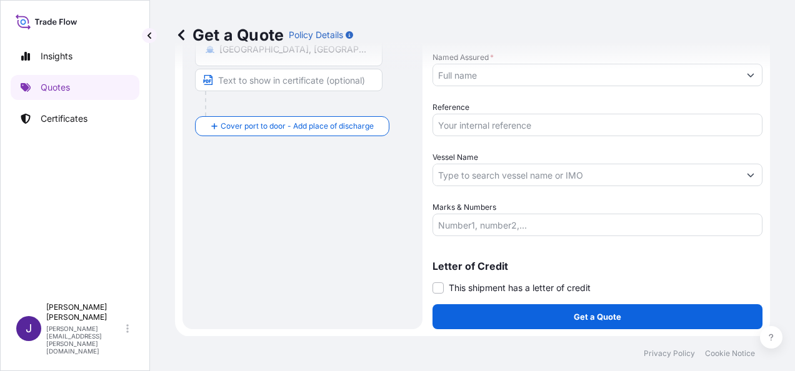
drag, startPoint x: 438, startPoint y: 289, endPoint x: 443, endPoint y: 294, distance: 6.6
click at [439, 288] on span at bounding box center [438, 288] width 11 height 11
click at [433, 281] on input "This shipment has a letter of credit" at bounding box center [433, 281] width 0 height 0
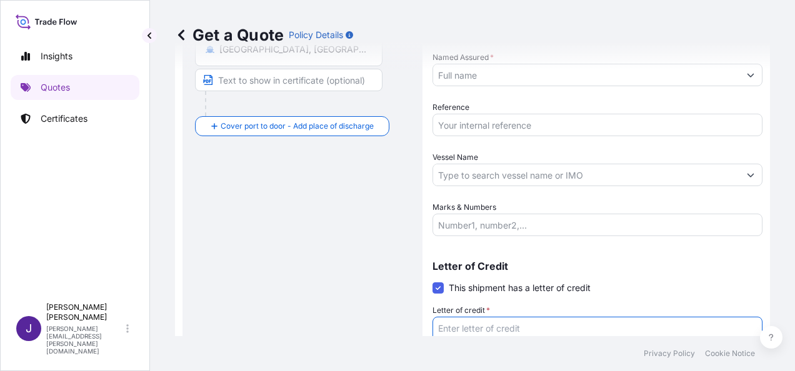
click at [485, 329] on textarea "Letter of credit *" at bounding box center [598, 347] width 330 height 60
paste textarea "FIJACIONES BAIGON, S.A. AVDA. REAL [PERSON_NAME], 79 - [PERSON_NAME] 2"
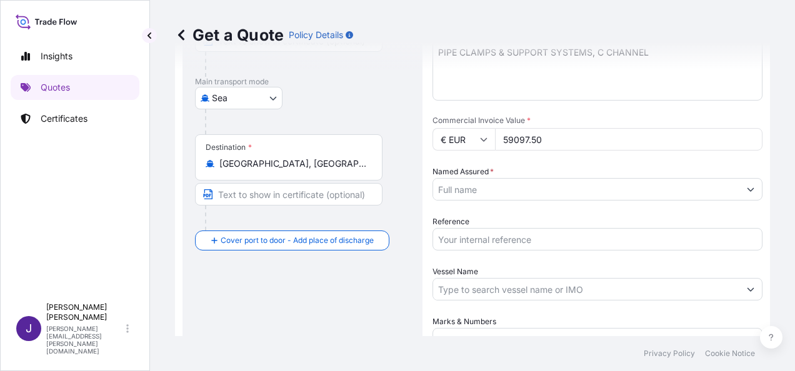
scroll to position [188, 0]
type textarea "FIJACIONES BAIGON, S.A. AVDA. REAL [PERSON_NAME], 79 - [PERSON_NAME] 2"
click at [502, 189] on input "Named Assured *" at bounding box center [581, 189] width 297 height 23
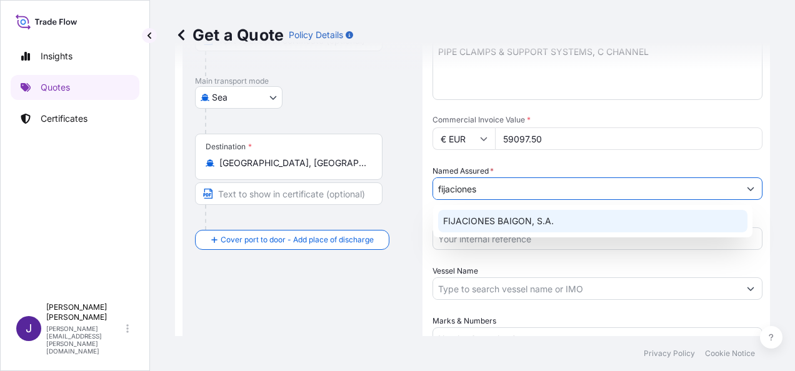
click at [520, 223] on span "FIJACIONES BAIGON, S.A." at bounding box center [498, 221] width 111 height 13
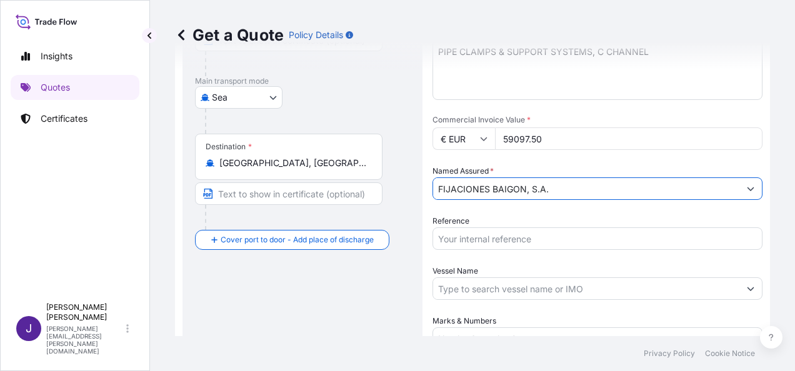
type input "FIJACIONES BAIGON, S.A."
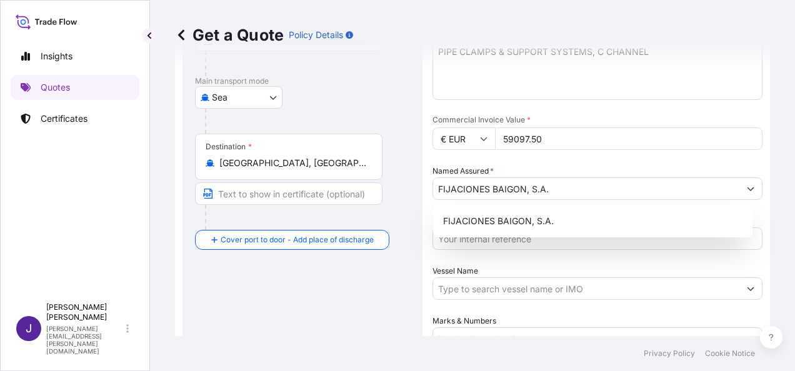
click at [513, 268] on div "Vessel Name" at bounding box center [598, 282] width 330 height 35
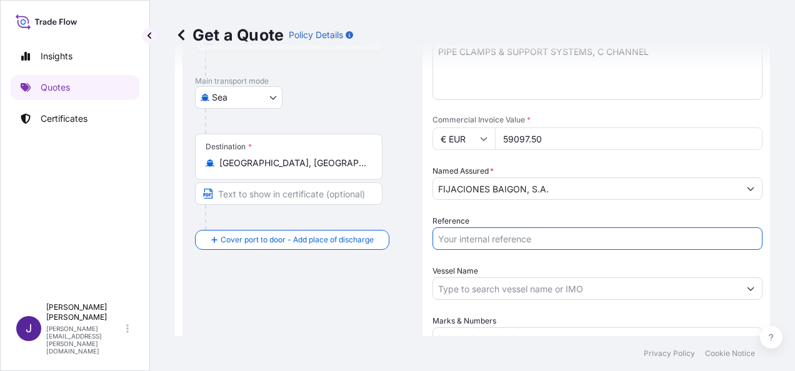
click at [499, 239] on input "Reference" at bounding box center [598, 239] width 330 height 23
type input "56407"
click at [566, 291] on input "Vessel Name" at bounding box center [586, 289] width 306 height 23
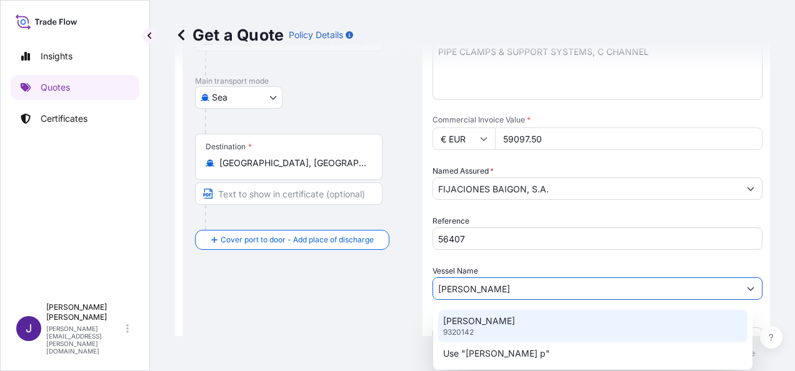
click at [497, 330] on div "[PERSON_NAME] 9320142" at bounding box center [593, 326] width 310 height 33
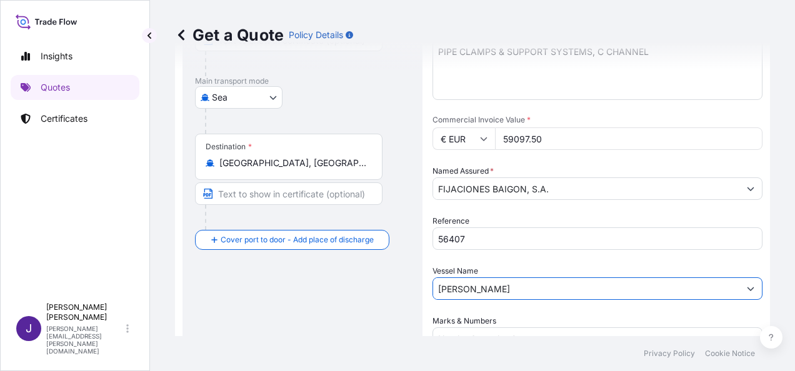
type input "[PERSON_NAME]"
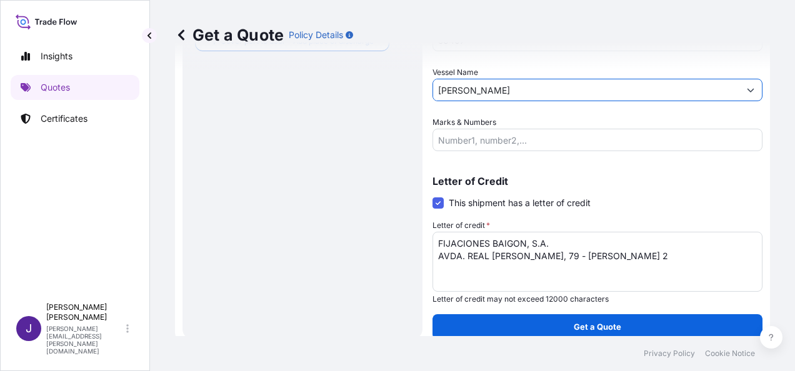
scroll to position [396, 0]
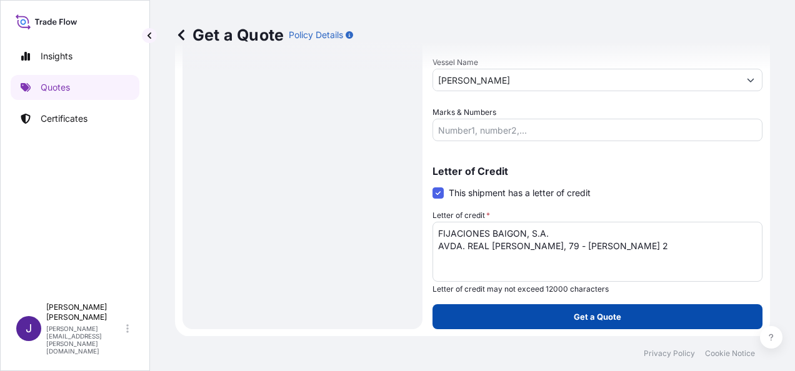
click at [565, 316] on button "Get a Quote" at bounding box center [598, 317] width 330 height 25
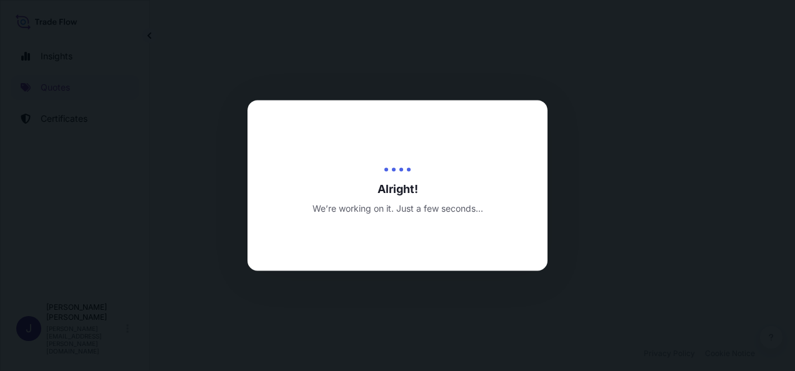
select select "Sea"
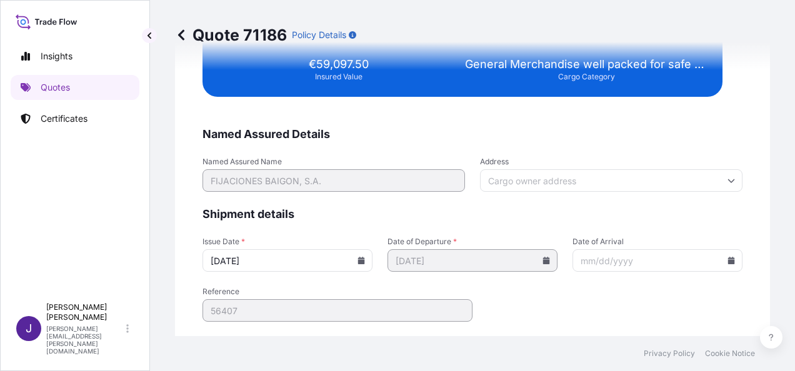
scroll to position [2553, 0]
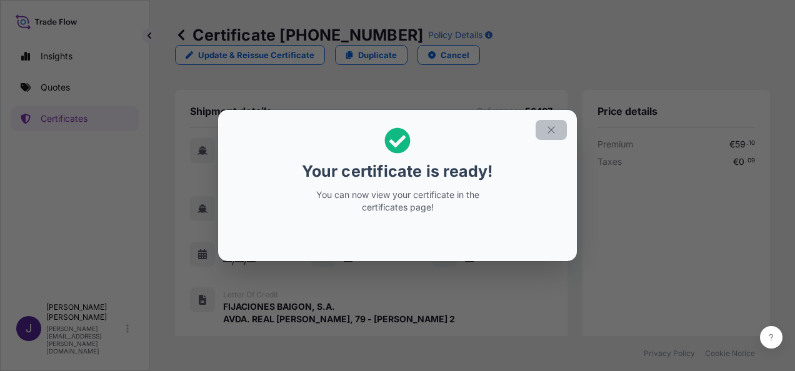
click at [558, 128] on button "button" at bounding box center [551, 130] width 31 height 20
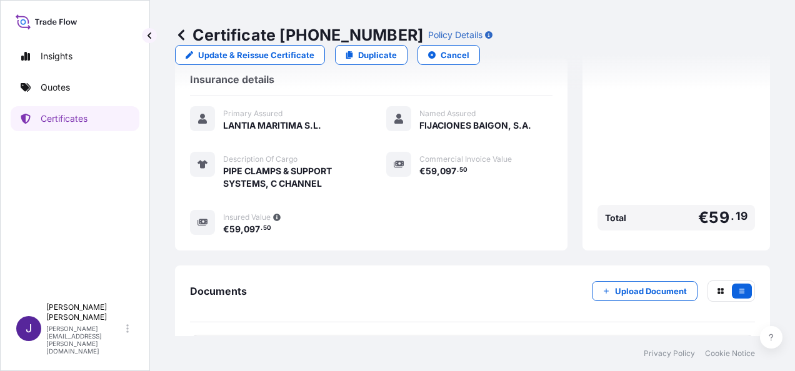
scroll to position [309, 0]
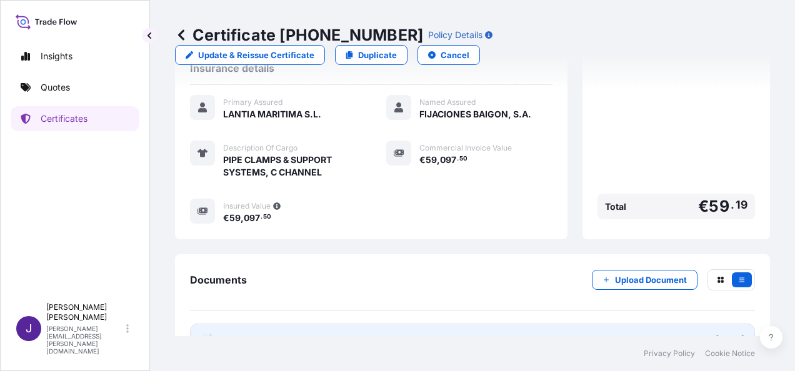
drag, startPoint x: 325, startPoint y: 309, endPoint x: 319, endPoint y: 306, distance: 7.0
click at [319, 324] on link "PDF Certificate [DATE]" at bounding box center [472, 340] width 565 height 33
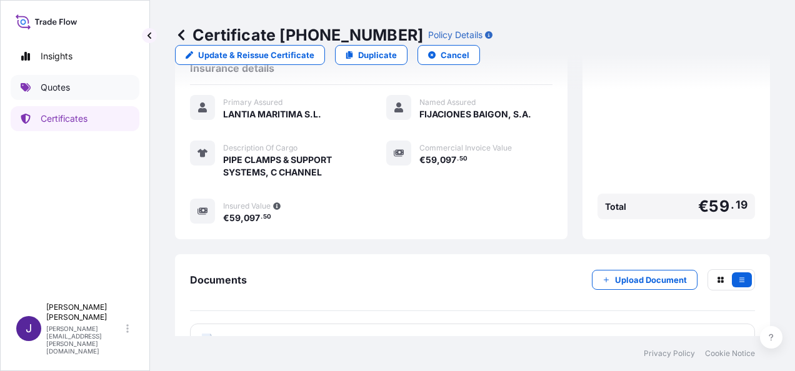
click at [48, 83] on p "Quotes" at bounding box center [55, 87] width 29 height 13
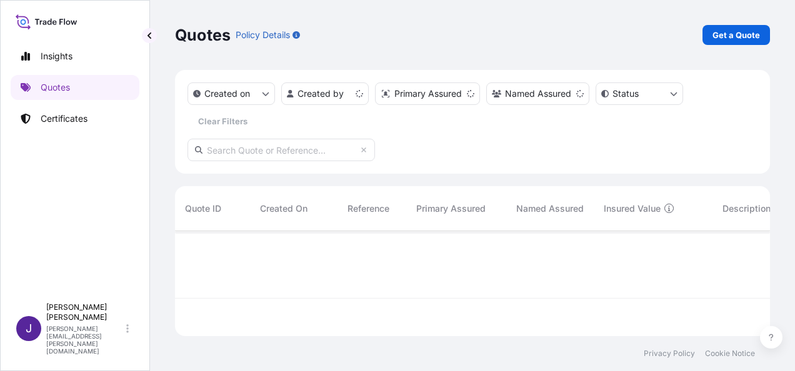
scroll to position [103, 585]
click at [749, 31] on p "Get a Quote" at bounding box center [737, 35] width 48 height 13
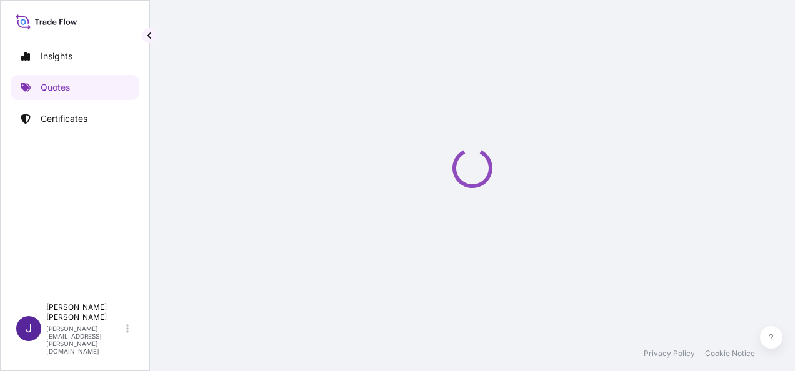
select select "Sea"
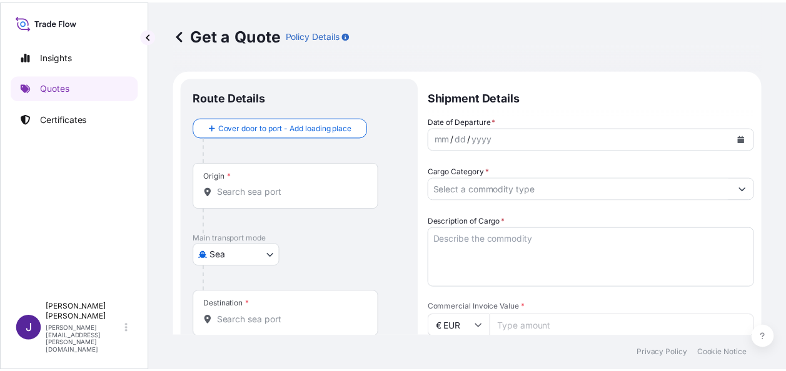
scroll to position [20, 0]
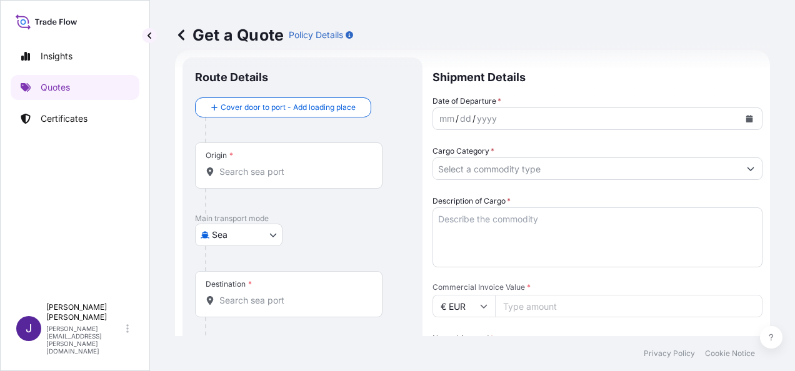
click at [541, 312] on input "Commercial Invoice Value *" at bounding box center [629, 306] width 268 height 23
type input "33184.69"
click at [746, 120] on icon "Calendar" at bounding box center [750, 119] width 8 height 8
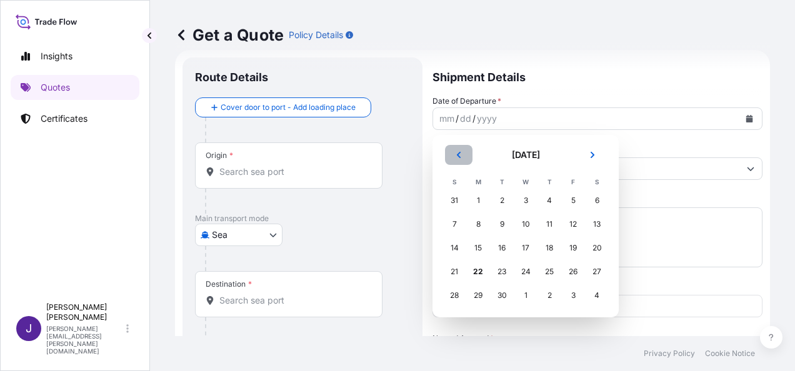
click at [455, 155] on icon "Previous" at bounding box center [459, 155] width 8 height 8
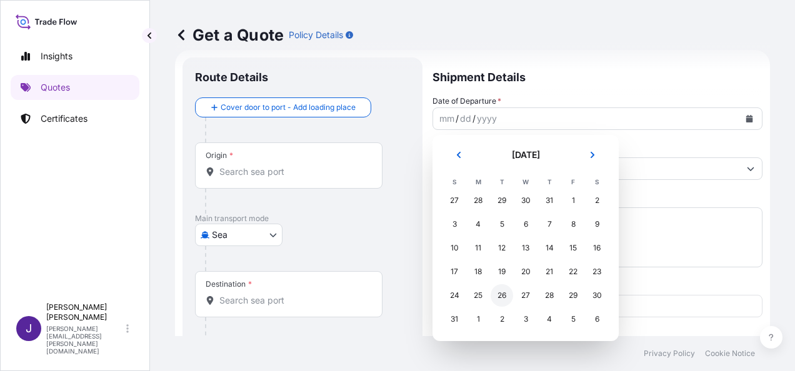
click at [505, 295] on div "26" at bounding box center [502, 295] width 23 height 23
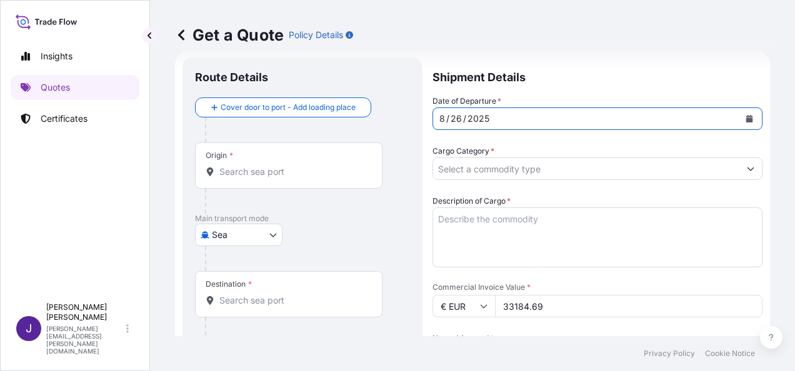
click at [506, 155] on div "Cargo Category *" at bounding box center [598, 162] width 330 height 35
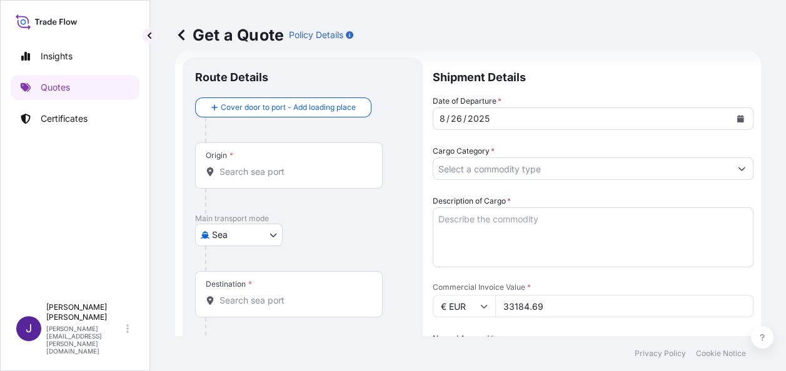
click at [504, 168] on input "Cargo Category *" at bounding box center [581, 169] width 297 height 23
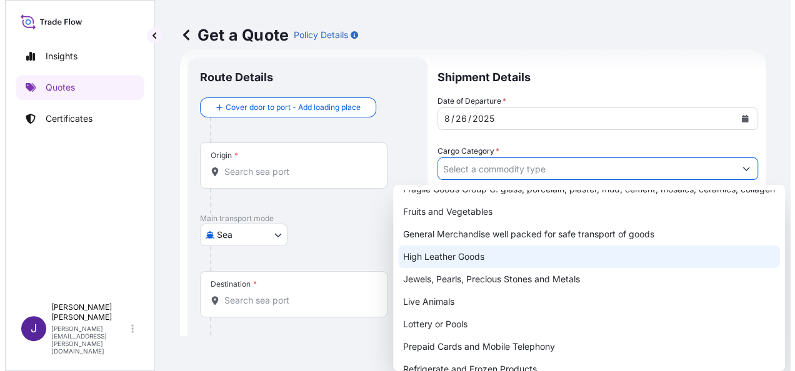
scroll to position [125, 0]
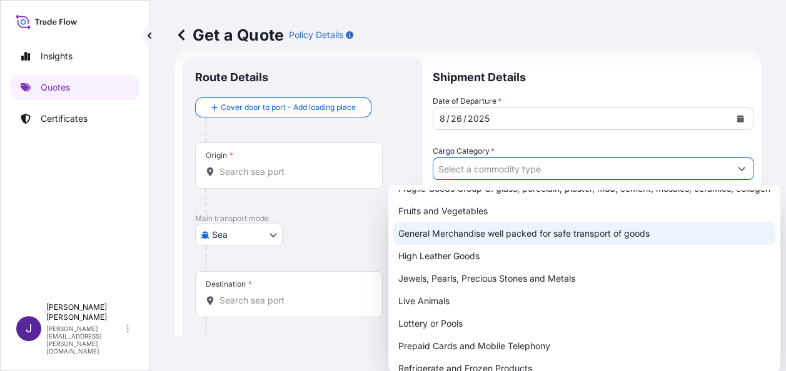
click at [443, 245] on div "General Merchandise well packed for safe transport of goods" at bounding box center [584, 234] width 382 height 23
type input "General Merchandise well packed for safe transport of goods"
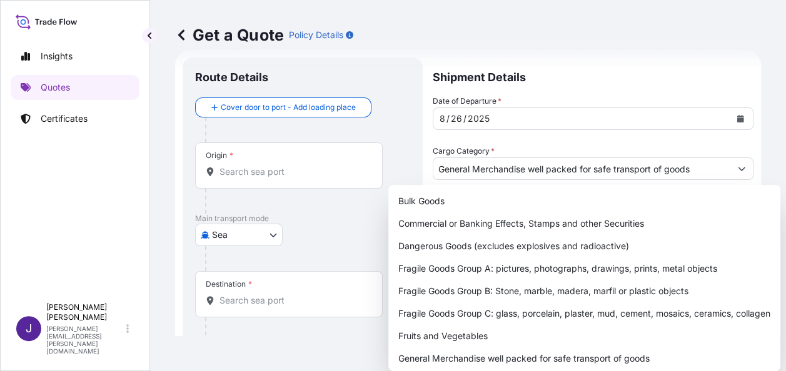
click at [583, 38] on div "Get a Quote Policy Details" at bounding box center [468, 35] width 586 height 20
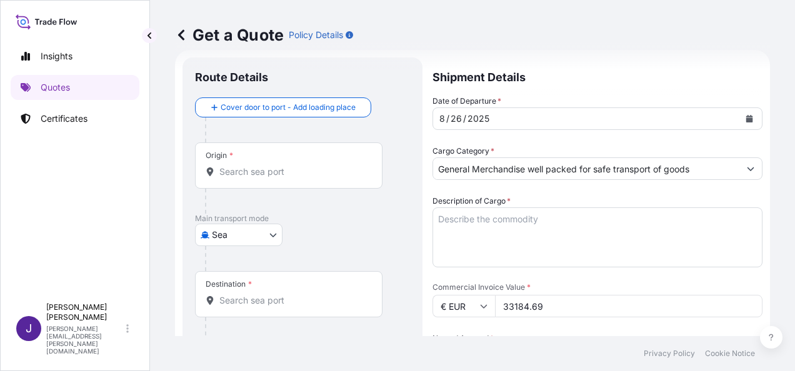
click at [504, 226] on textarea "Description of Cargo *" at bounding box center [598, 238] width 330 height 60
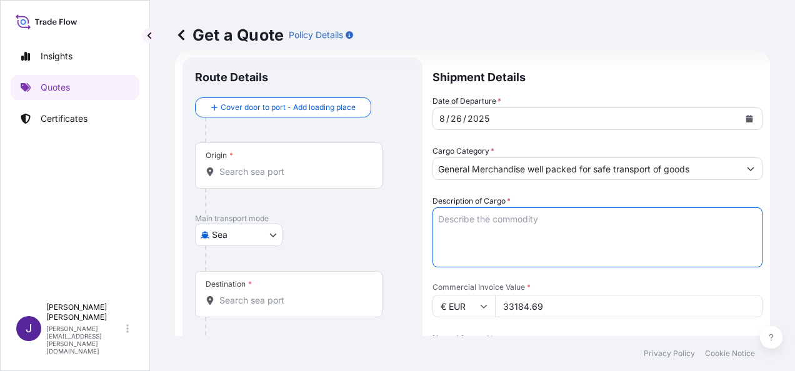
paste textarea "Ball Valve Pipe Fittings"
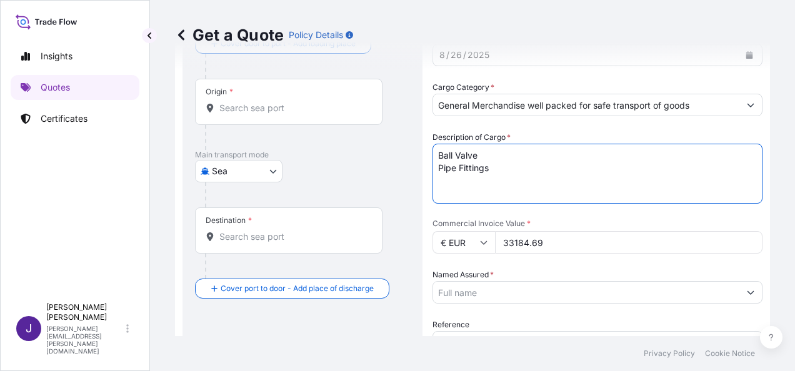
scroll to position [145, 0]
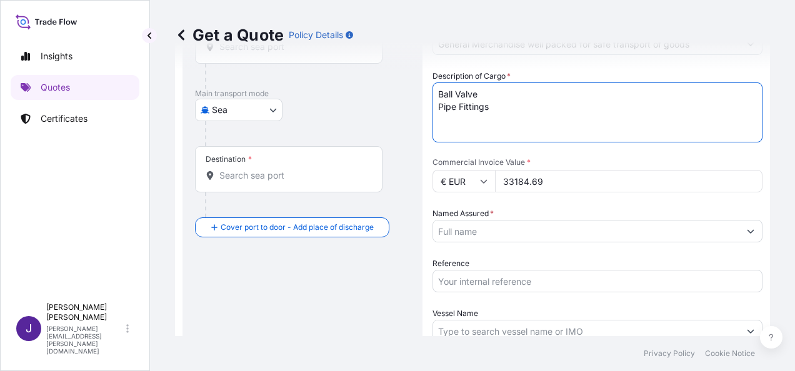
type textarea "Ball Valve Pipe Fittings"
click at [476, 286] on input "Reference" at bounding box center [598, 281] width 330 height 23
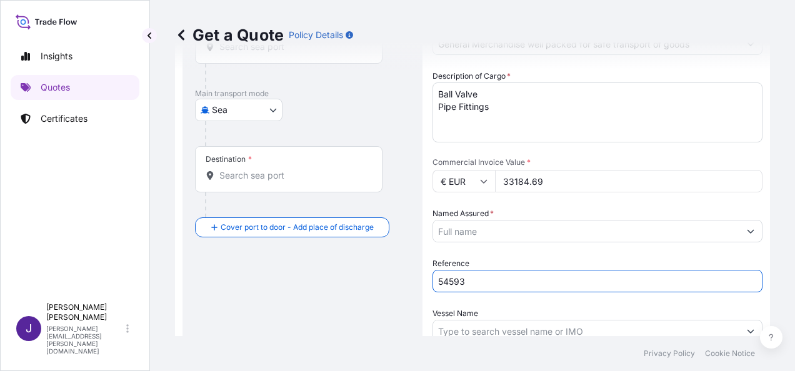
type input "54593"
click at [469, 231] on input "Named Assured *" at bounding box center [586, 231] width 306 height 23
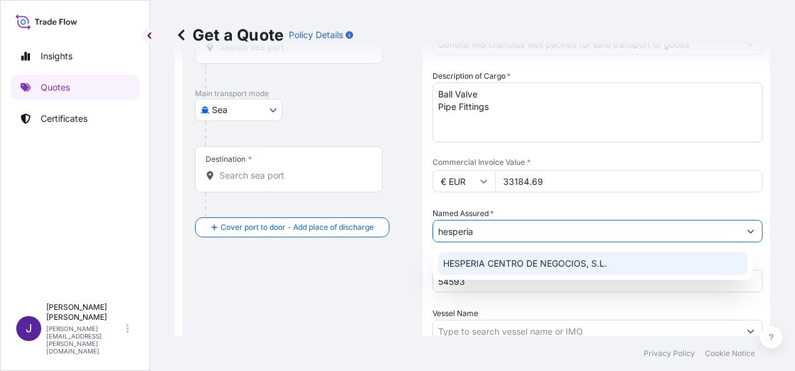
click at [549, 270] on div "HESPERIA CENTRO DE NEGOCIOS, S.L." at bounding box center [593, 264] width 310 height 23
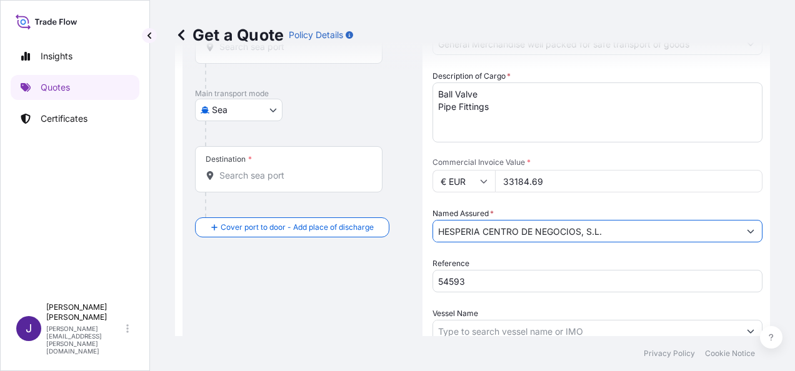
type input "HESPERIA CENTRO DE NEGOCIOS, S.L."
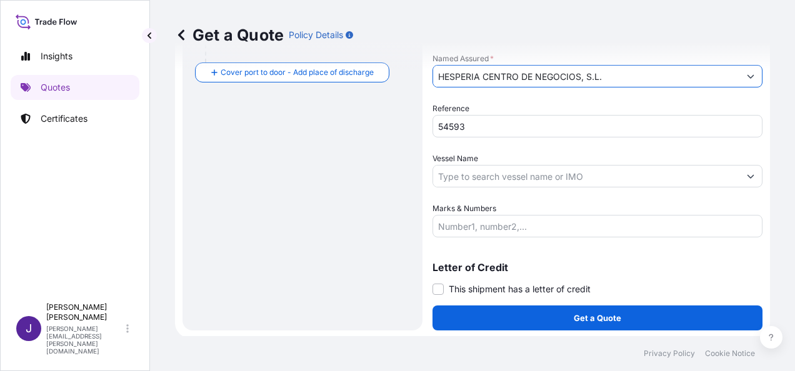
scroll to position [301, 0]
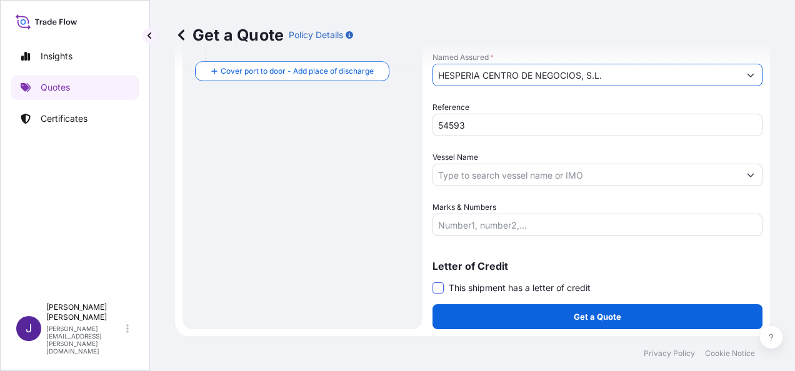
click at [441, 290] on span at bounding box center [438, 288] width 11 height 11
click at [433, 281] on input "This shipment has a letter of credit" at bounding box center [433, 281] width 0 height 0
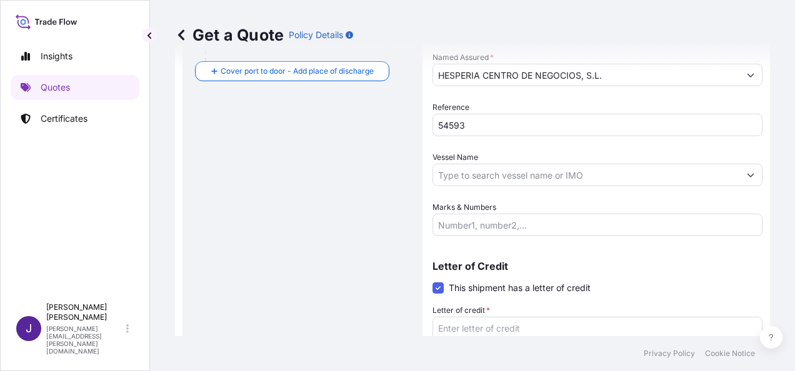
click at [487, 329] on textarea "Letter of credit *" at bounding box center [598, 347] width 330 height 60
paste textarea "HESPERIA CENTRO DE NEGOCIOS, S.L. C/LES MORERES, 41 POL.IND. VIRGEN DE LA SALUD"
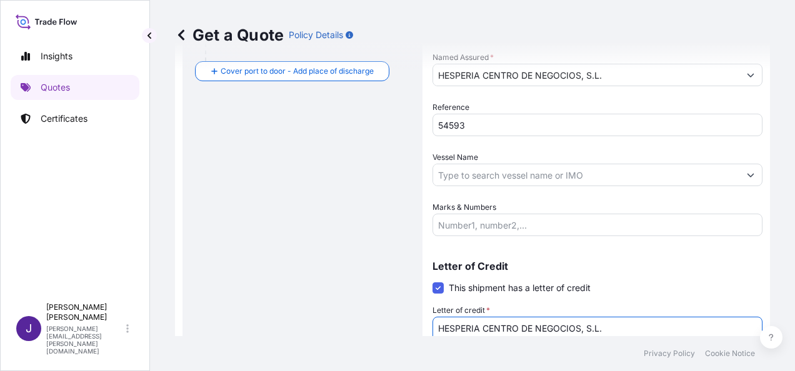
scroll to position [311, 0]
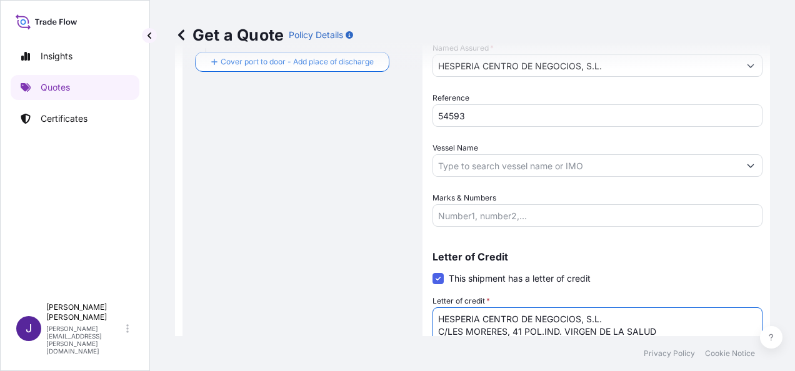
type textarea "HESPERIA CENTRO DE NEGOCIOS, S.L. C/LES MORERES, 41 POL.IND. VIRGEN DE LA SALUD"
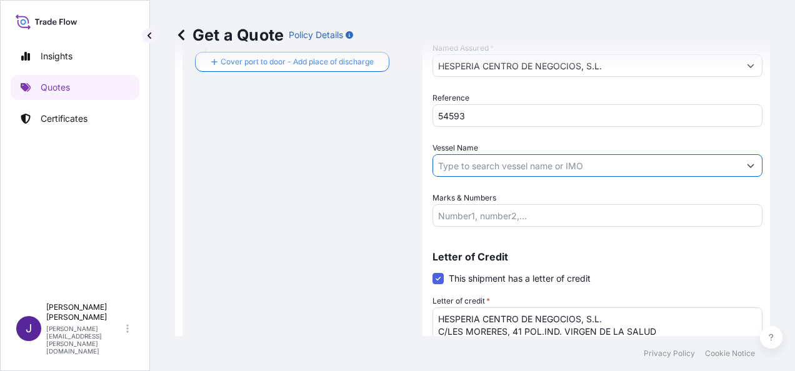
click at [516, 166] on input "Vessel Name" at bounding box center [586, 165] width 306 height 23
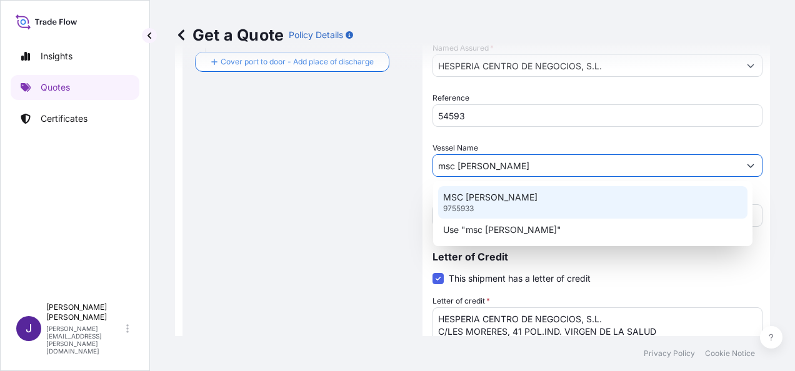
click at [519, 198] on div "MSC [PERSON_NAME] 9755933" at bounding box center [593, 202] width 310 height 33
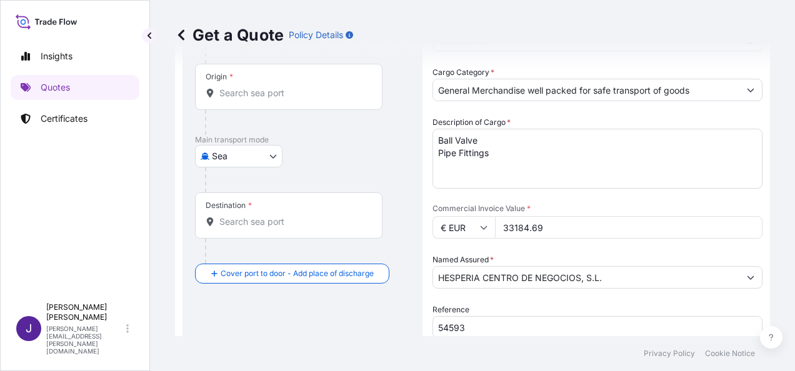
scroll to position [61, 0]
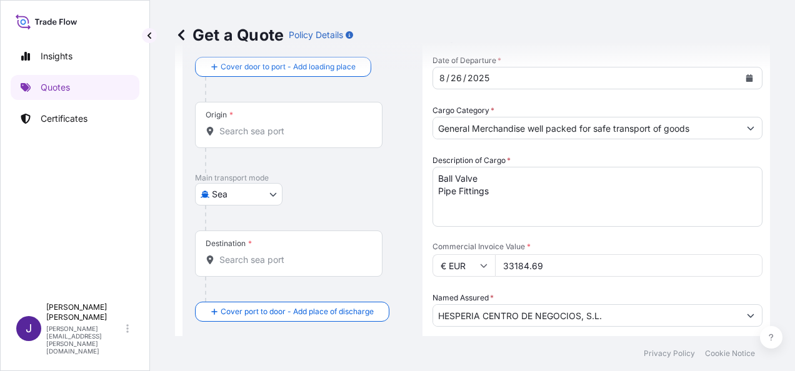
type input "MSC [PERSON_NAME]"
click at [240, 134] on input "Origin *" at bounding box center [293, 131] width 148 height 13
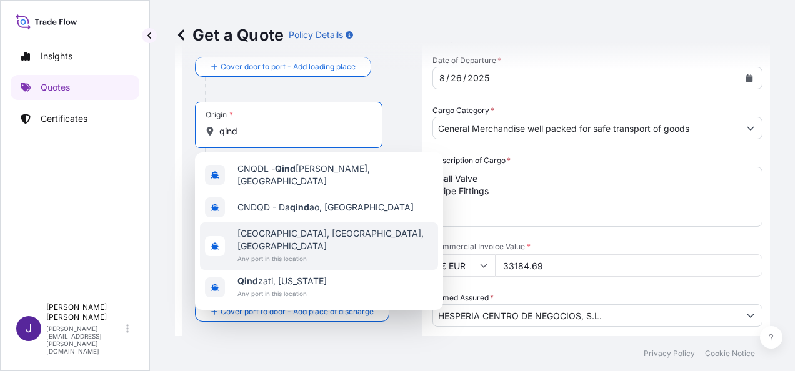
click at [296, 253] on span "Any port in this location" at bounding box center [336, 259] width 196 height 13
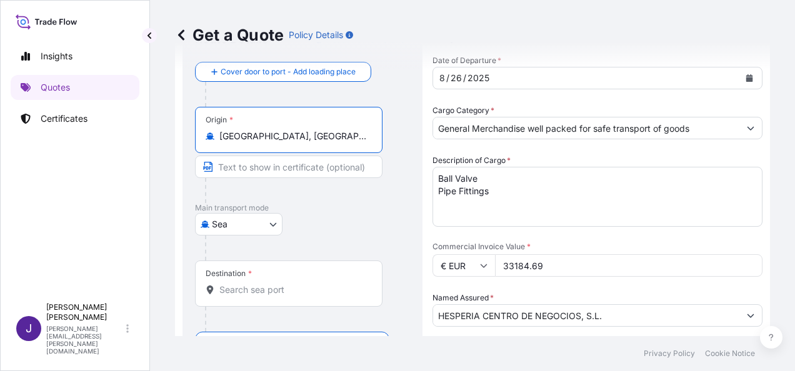
type input "[GEOGRAPHIC_DATA], [GEOGRAPHIC_DATA], [GEOGRAPHIC_DATA]"
click at [250, 296] on div "Destination *" at bounding box center [289, 284] width 188 height 46
click at [250, 296] on input "Destination *" at bounding box center [293, 290] width 148 height 13
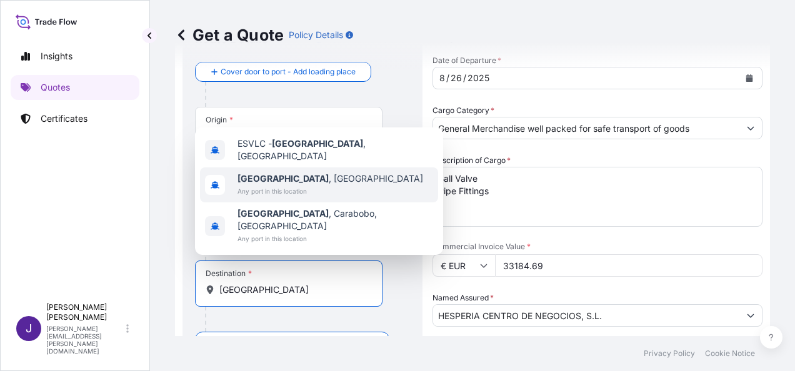
click at [272, 198] on span "Any port in this location" at bounding box center [331, 191] width 186 height 13
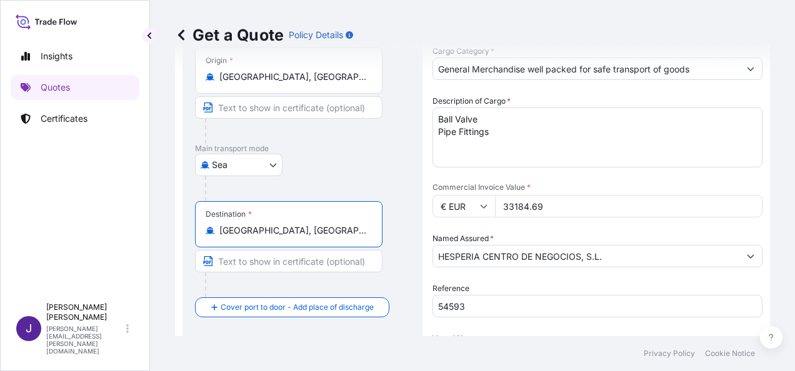
scroll to position [125, 0]
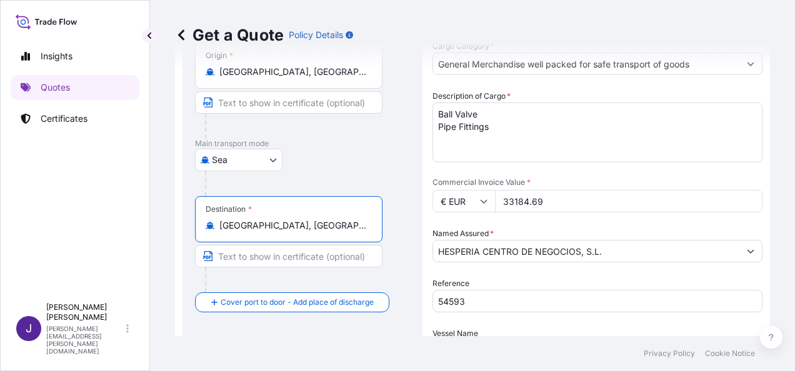
type input "[GEOGRAPHIC_DATA], [GEOGRAPHIC_DATA]"
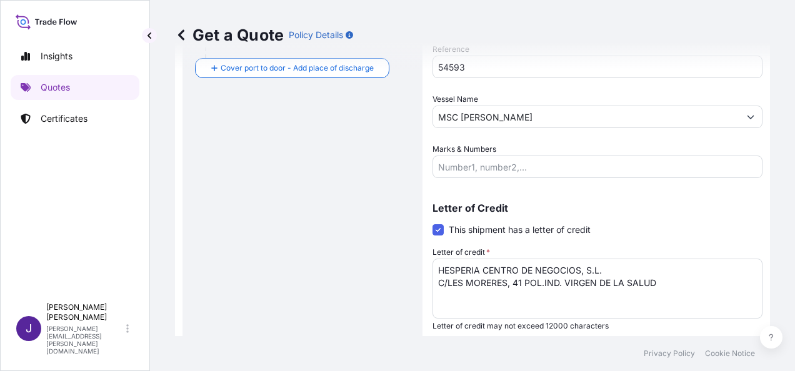
scroll to position [396, 0]
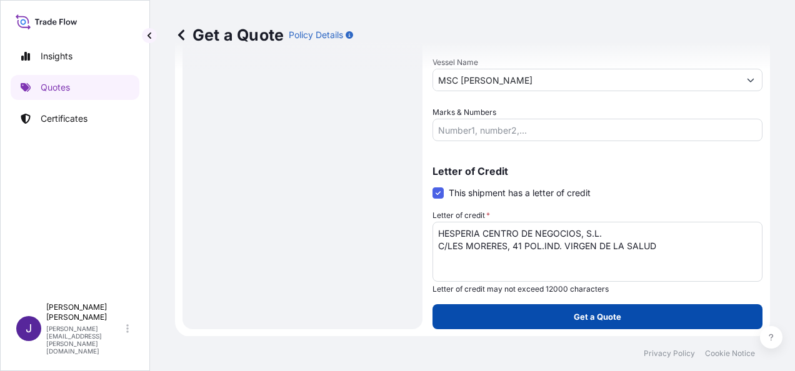
click at [598, 320] on p "Get a Quote" at bounding box center [598, 317] width 48 height 13
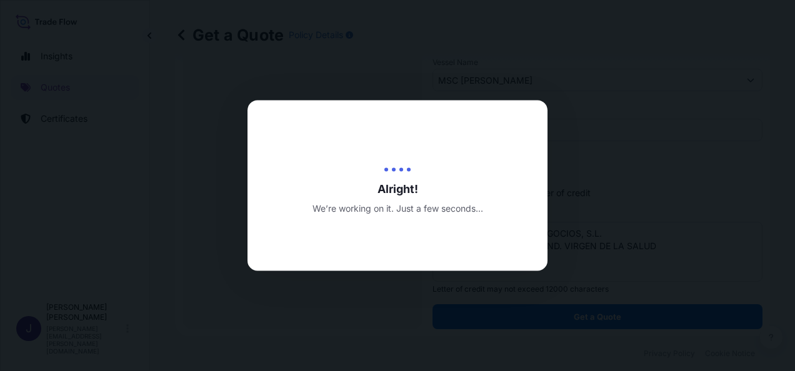
select select "Sea"
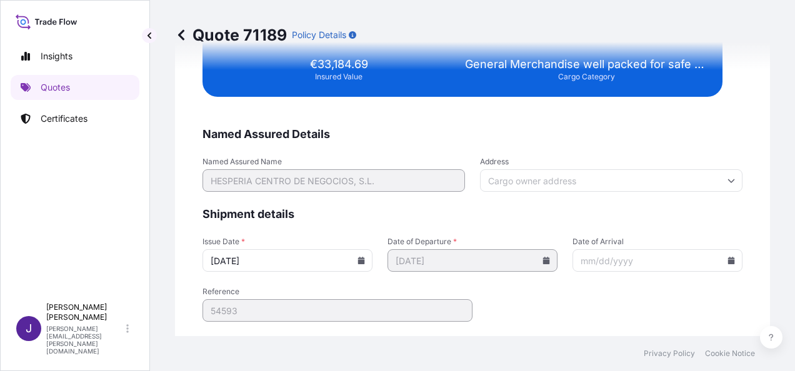
scroll to position [2553, 0]
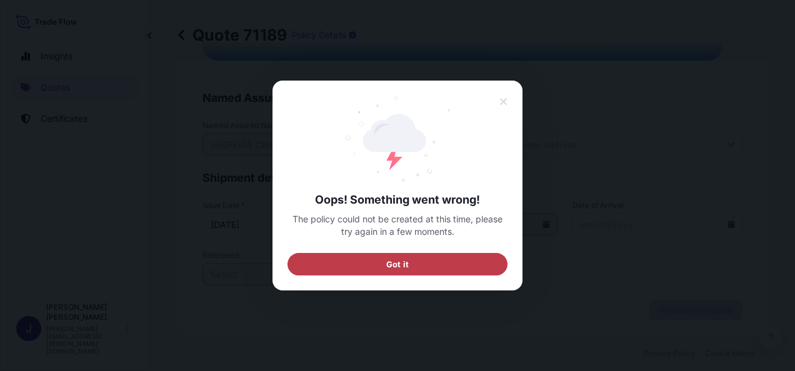
click at [448, 261] on button "Got it" at bounding box center [398, 264] width 220 height 23
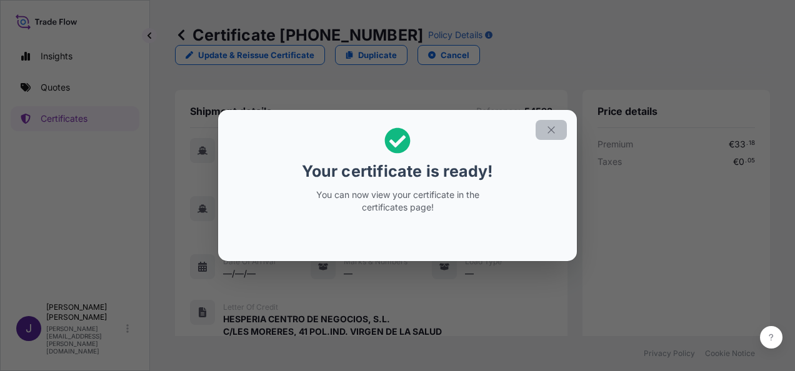
click at [552, 126] on icon "button" at bounding box center [551, 129] width 11 height 11
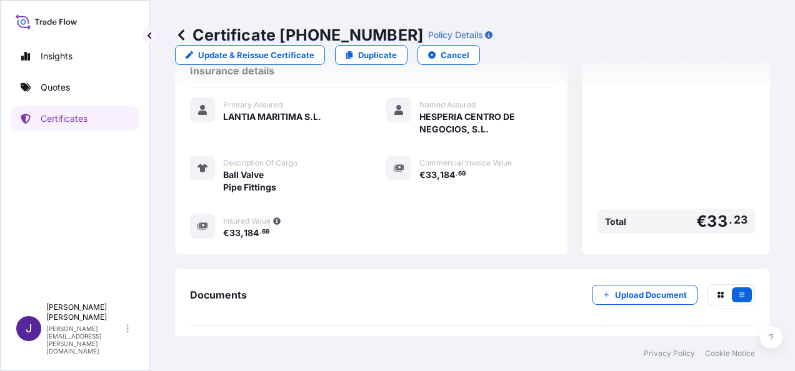
scroll to position [321, 0]
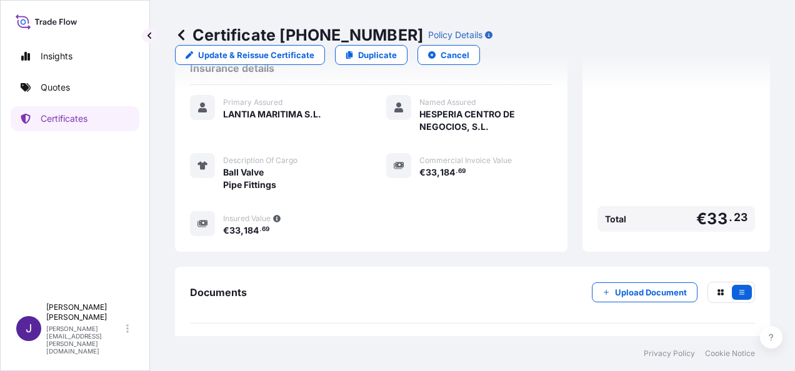
click at [430, 336] on link "PDF Certificate [DATE]" at bounding box center [472, 352] width 565 height 33
